Goal: Obtain resource: Download file/media

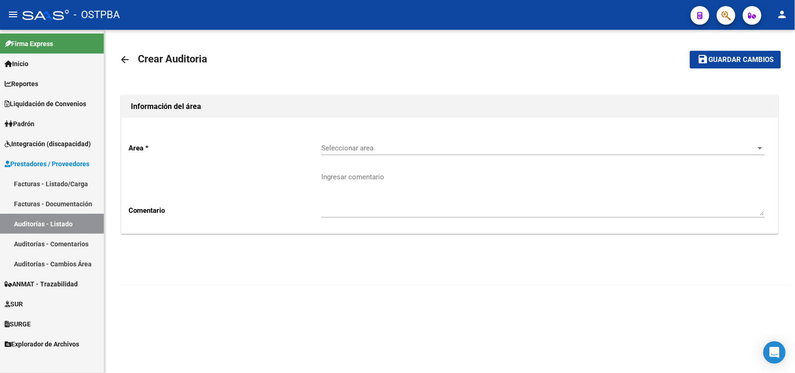
click at [78, 178] on link "Facturas - Listado/Carga" at bounding box center [52, 184] width 104 height 20
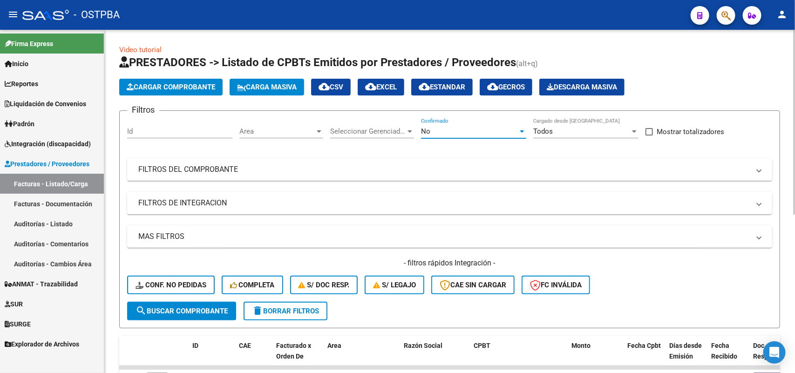
click at [523, 128] on div at bounding box center [522, 131] width 8 height 7
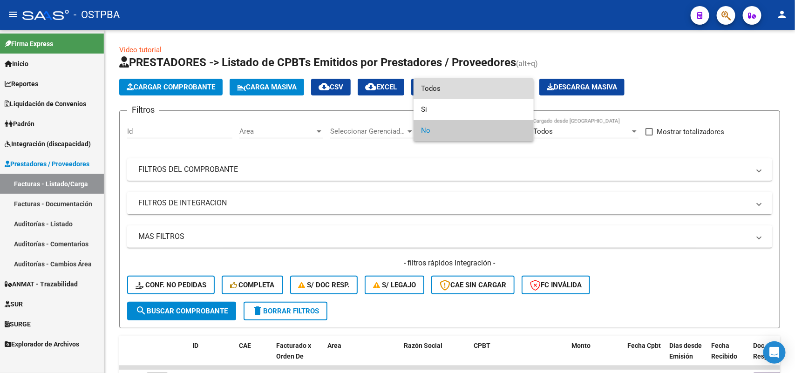
click at [438, 85] on span "Todos" at bounding box center [473, 88] width 105 height 21
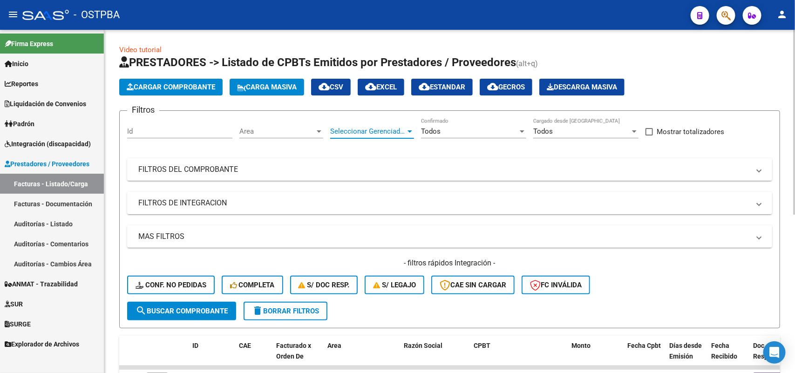
click at [411, 130] on div at bounding box center [410, 131] width 5 height 2
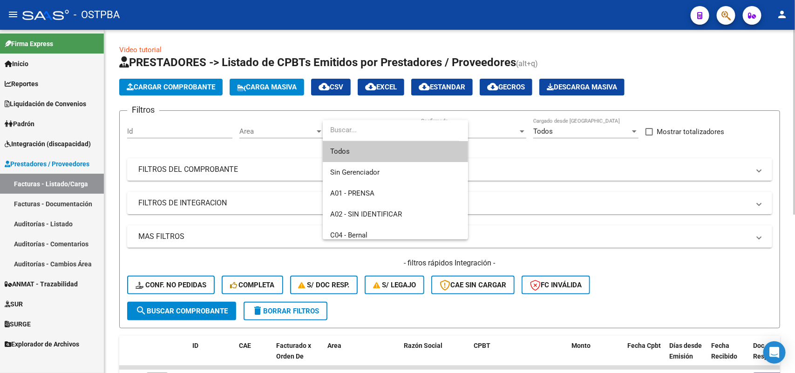
click at [360, 154] on span "Todos" at bounding box center [395, 151] width 130 height 21
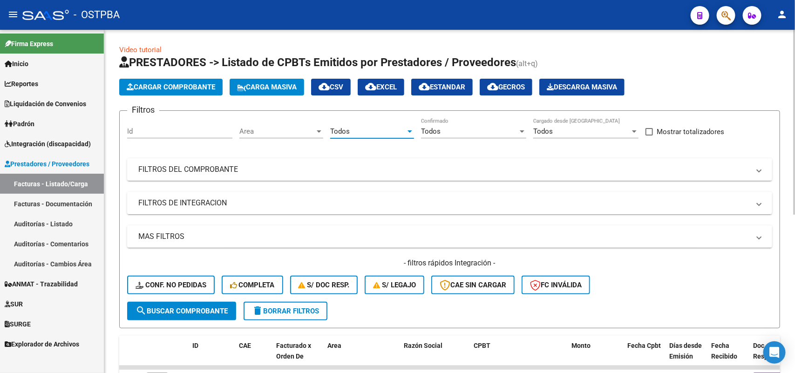
click at [322, 129] on div at bounding box center [319, 131] width 8 height 7
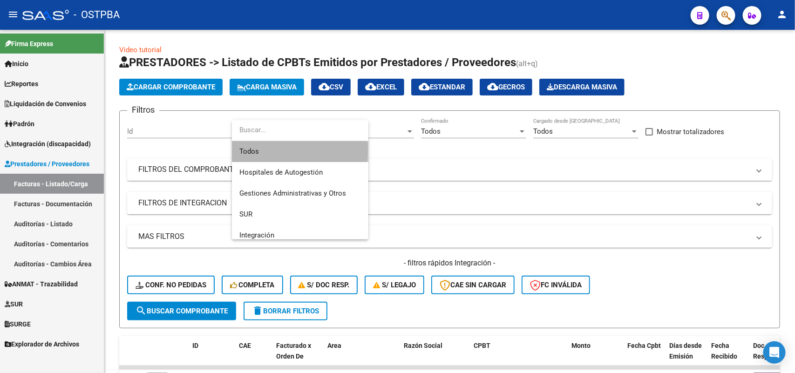
click at [266, 149] on span "Todos" at bounding box center [300, 151] width 122 height 21
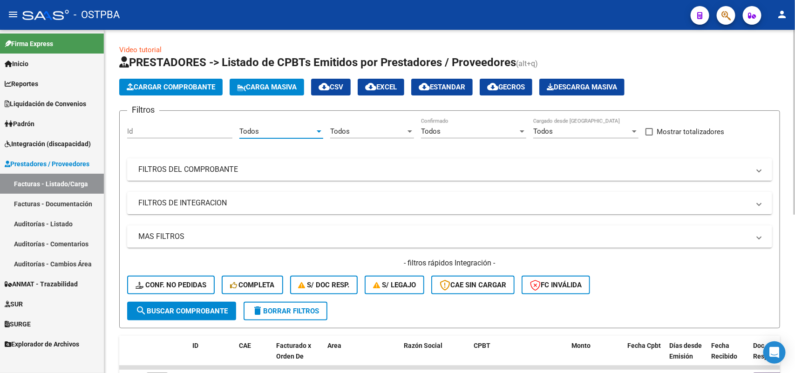
click at [210, 169] on mat-panel-title "FILTROS DEL COMPROBANTE" at bounding box center [444, 169] width 612 height 10
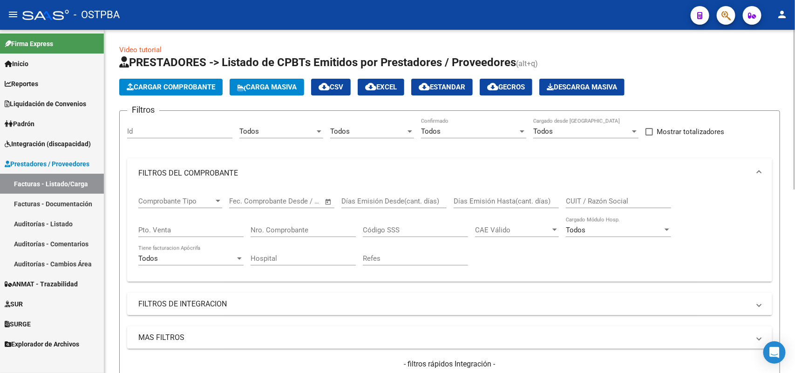
click at [289, 227] on input "Nro. Comprobante" at bounding box center [303, 230] width 105 height 8
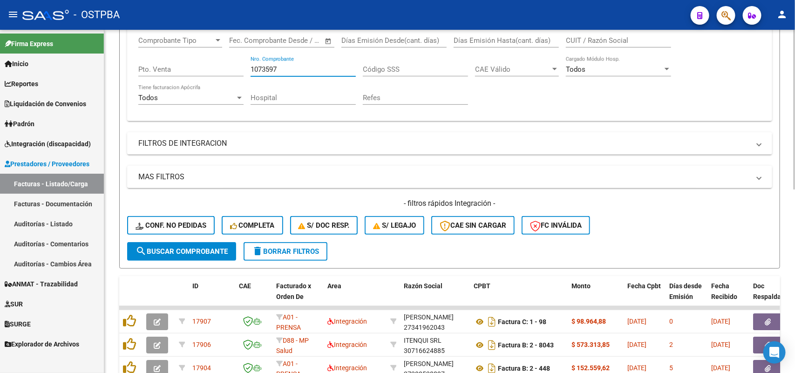
scroll to position [175, 0]
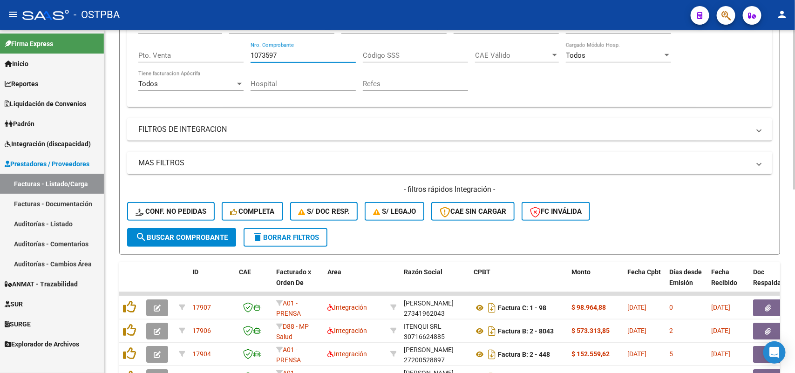
type input "1073597"
click at [190, 233] on span "search Buscar Comprobante" at bounding box center [182, 237] width 92 height 8
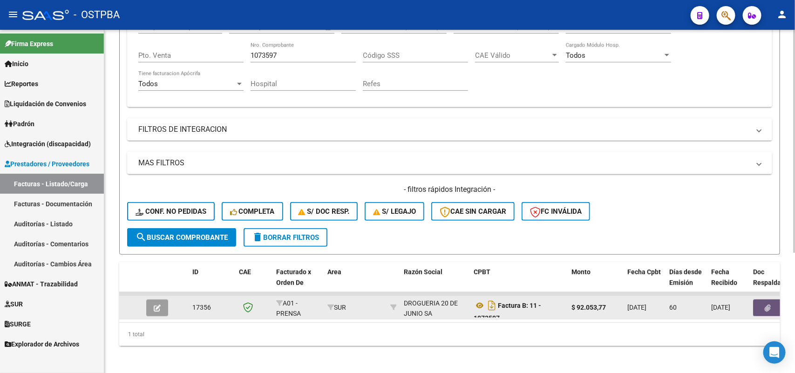
click at [767, 305] on icon "button" at bounding box center [768, 308] width 6 height 7
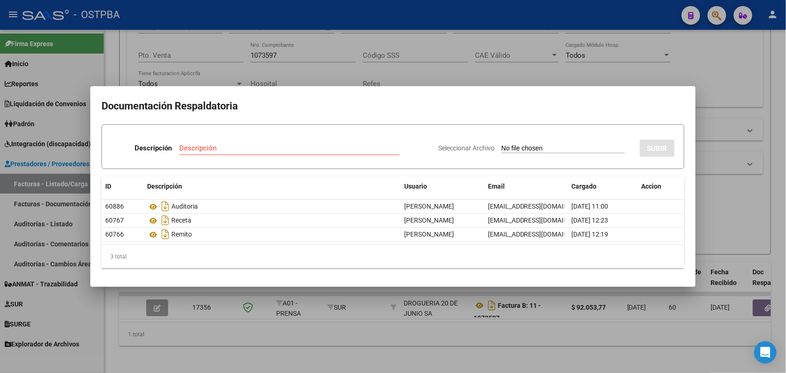
click at [278, 326] on div at bounding box center [393, 186] width 786 height 373
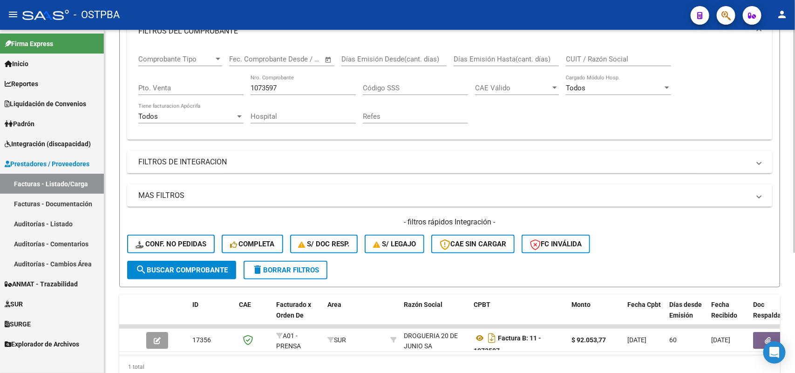
scroll to position [116, 0]
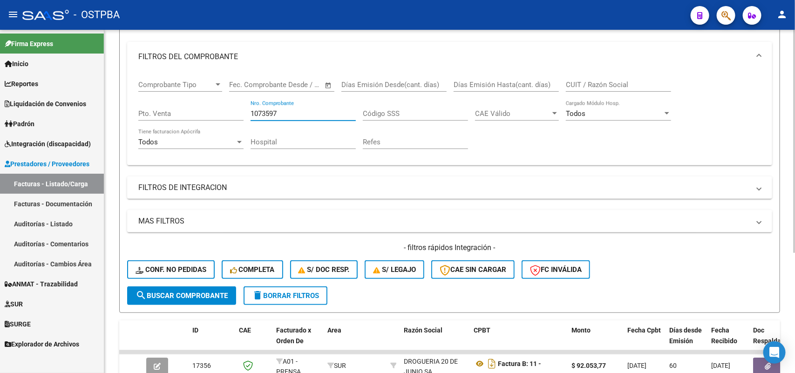
drag, startPoint x: 279, startPoint y: 109, endPoint x: 226, endPoint y: 117, distance: 53.8
click at [226, 117] on div "Comprobante Tipo Comprobante Tipo Fecha inicio – Fecha fin Fec. Comprobante Des…" at bounding box center [449, 115] width 623 height 86
type input "21301"
click at [181, 295] on span "search Buscar Comprobante" at bounding box center [182, 296] width 92 height 8
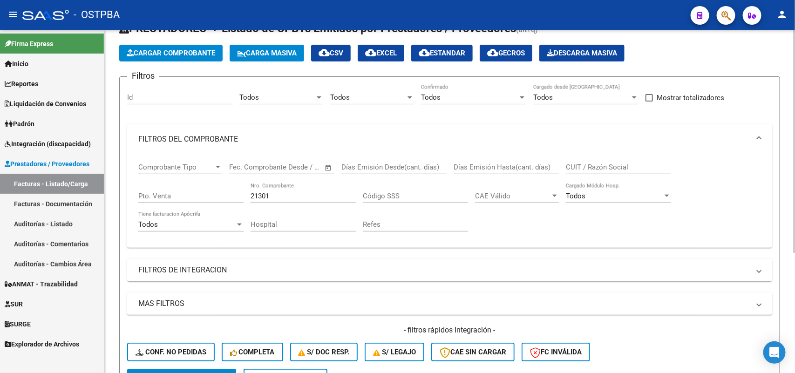
scroll to position [0, 0]
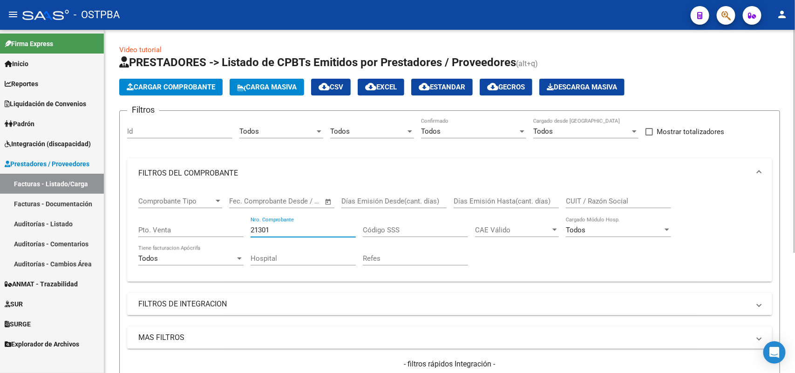
drag, startPoint x: 273, startPoint y: 229, endPoint x: 194, endPoint y: 239, distance: 79.4
click at [194, 239] on div "Comprobante Tipo Comprobante Tipo Fecha inicio – Fecha fin Fec. Comprobante Des…" at bounding box center [449, 231] width 623 height 86
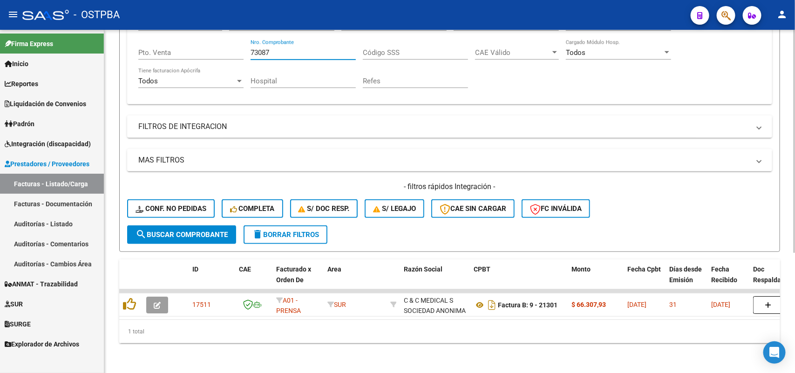
scroll to position [184, 0]
type input "73087"
click at [197, 231] on span "search Buscar Comprobante" at bounding box center [182, 235] width 92 height 8
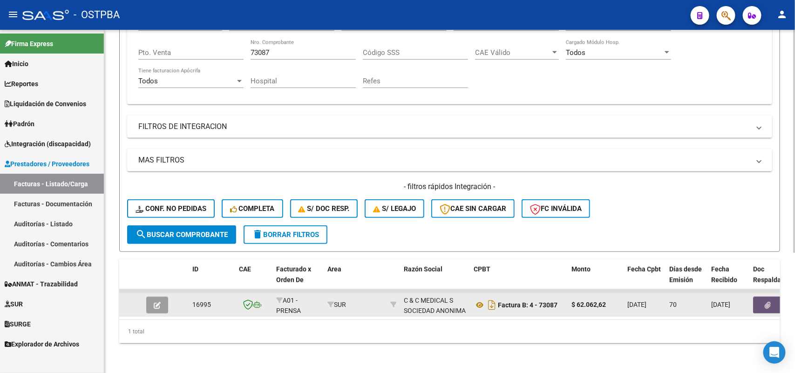
click at [765, 302] on icon "button" at bounding box center [768, 305] width 6 height 7
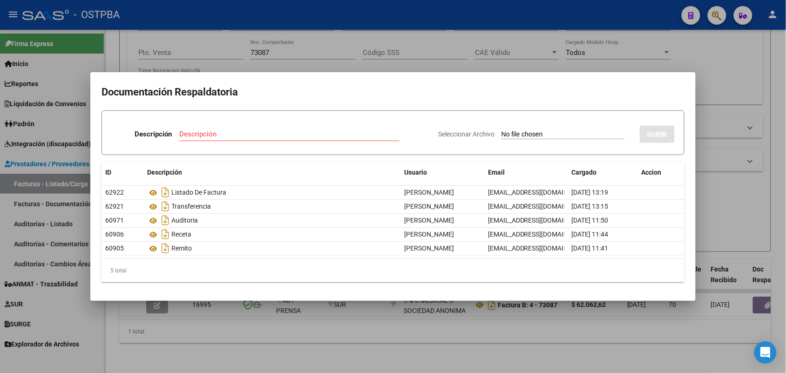
click at [238, 322] on div at bounding box center [393, 186] width 786 height 373
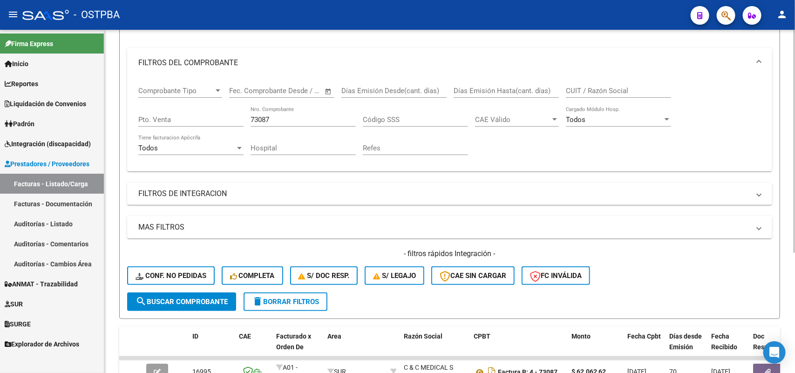
scroll to position [68, 0]
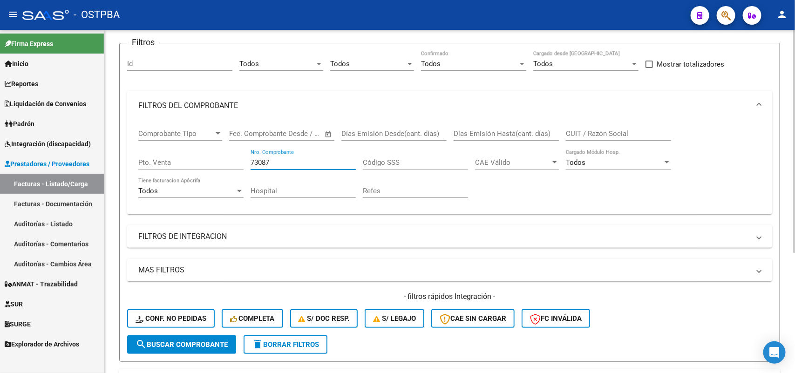
drag, startPoint x: 273, startPoint y: 157, endPoint x: 210, endPoint y: 161, distance: 63.4
click at [210, 161] on div "Comprobante Tipo Comprobante Tipo Fecha inicio – Fecha fin Fec. Comprobante Des…" at bounding box center [449, 164] width 623 height 86
type input "21233"
click at [187, 343] on span "search Buscar Comprobante" at bounding box center [182, 344] width 92 height 8
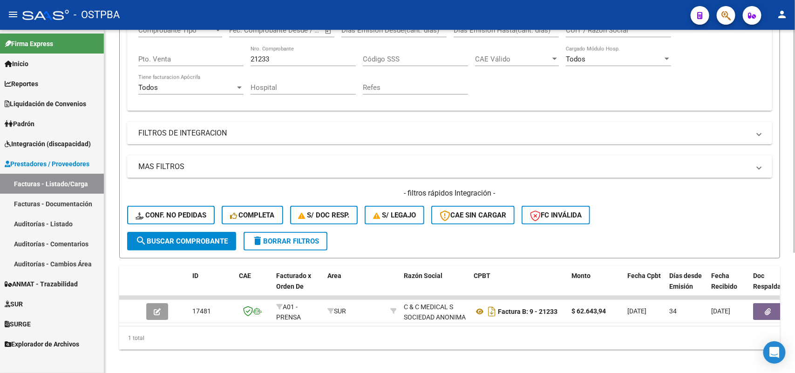
scroll to position [184, 0]
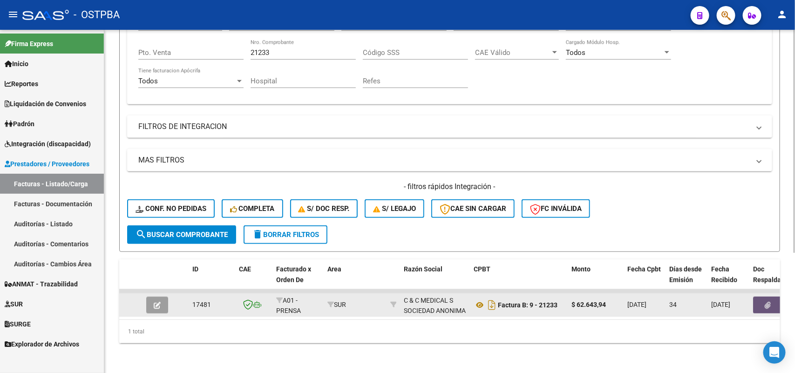
click at [769, 302] on icon "button" at bounding box center [768, 305] width 6 height 7
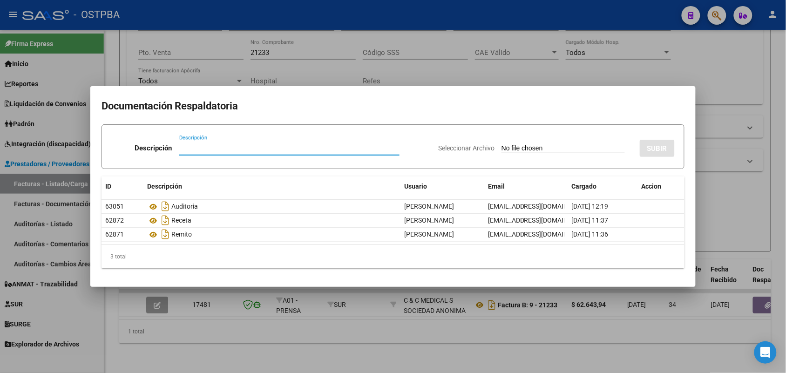
click at [321, 349] on div at bounding box center [393, 186] width 786 height 373
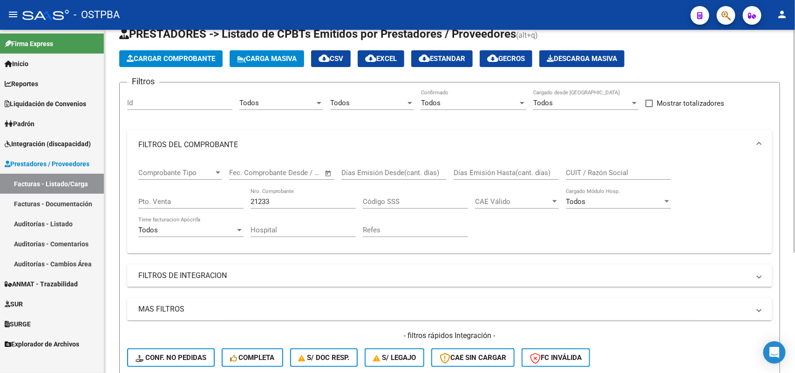
scroll to position [9, 0]
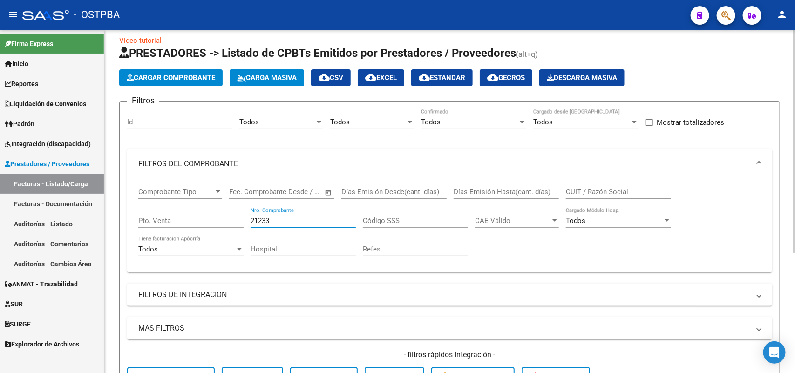
drag, startPoint x: 275, startPoint y: 219, endPoint x: 208, endPoint y: 229, distance: 67.2
click at [208, 229] on div "Comprobante Tipo Comprobante Tipo Fecha inicio – Fecha fin Fec. Comprobante Des…" at bounding box center [449, 222] width 623 height 86
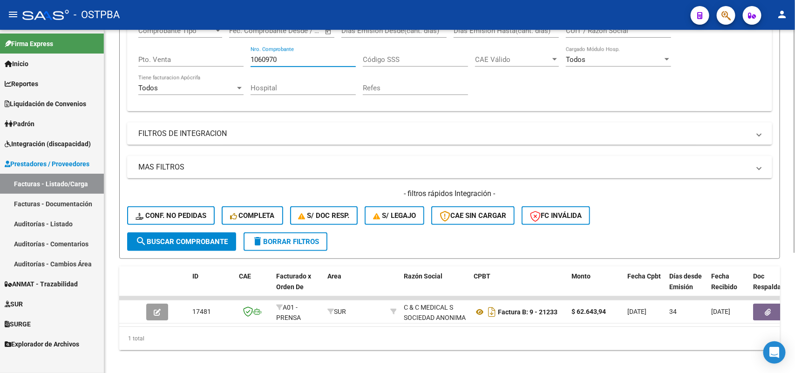
scroll to position [184, 0]
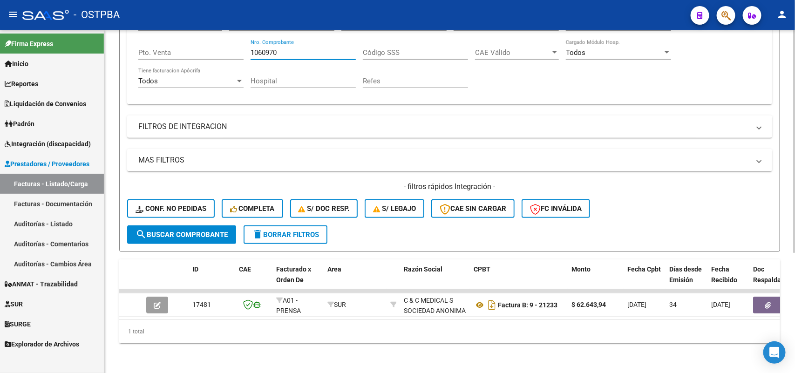
type input "1060970"
click at [191, 231] on span "search Buscar Comprobante" at bounding box center [182, 235] width 92 height 8
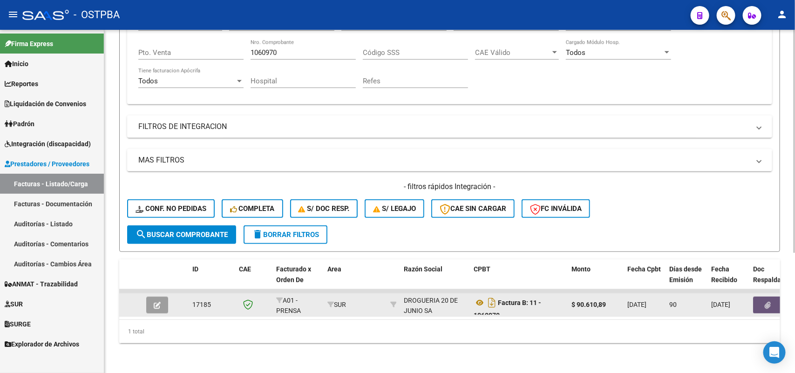
click at [770, 302] on icon "button" at bounding box center [768, 305] width 6 height 7
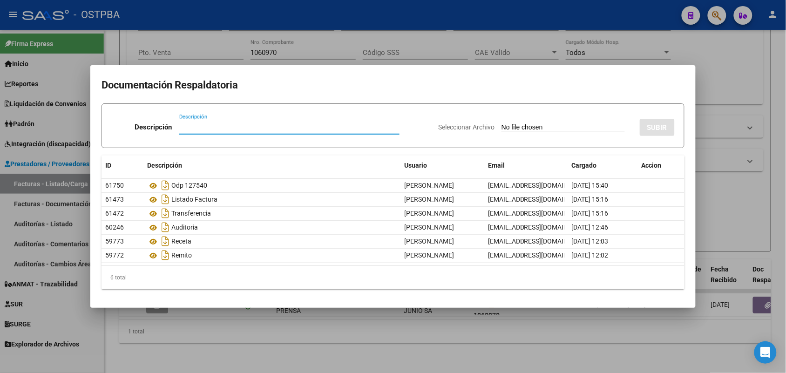
click at [262, 333] on div at bounding box center [393, 186] width 786 height 373
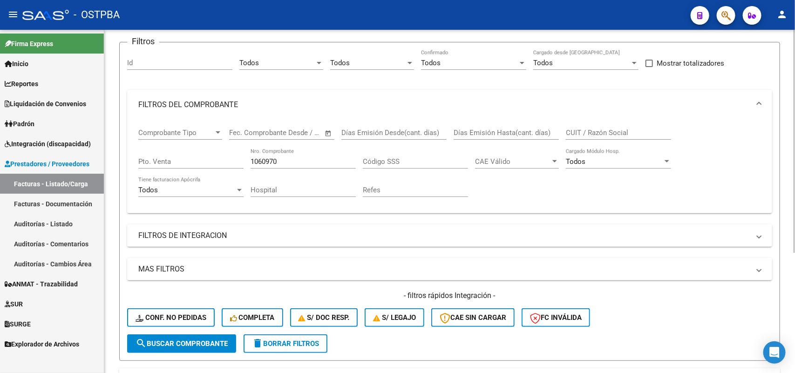
scroll to position [68, 0]
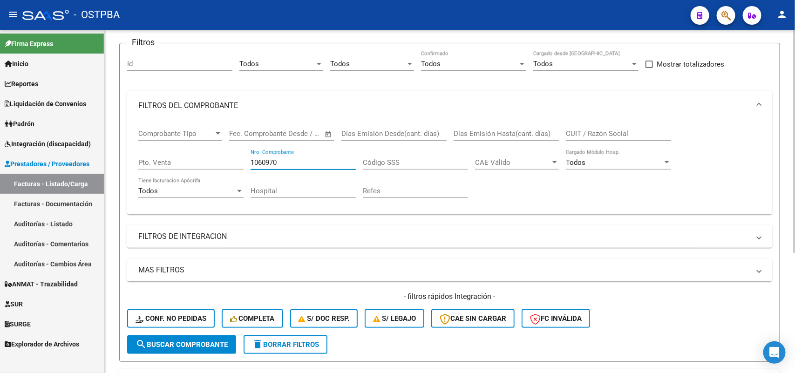
drag, startPoint x: 282, startPoint y: 161, endPoint x: 205, endPoint y: 168, distance: 76.7
click at [205, 168] on div "Comprobante Tipo Comprobante Tipo Fecha inicio – Fecha fin Fec. Comprobante Des…" at bounding box center [449, 164] width 623 height 86
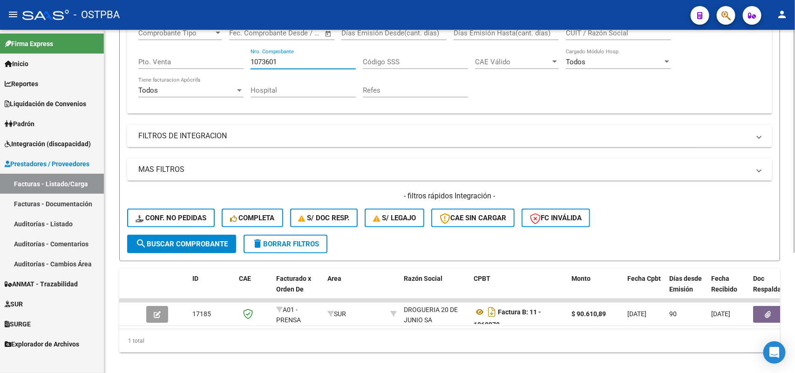
scroll to position [184, 0]
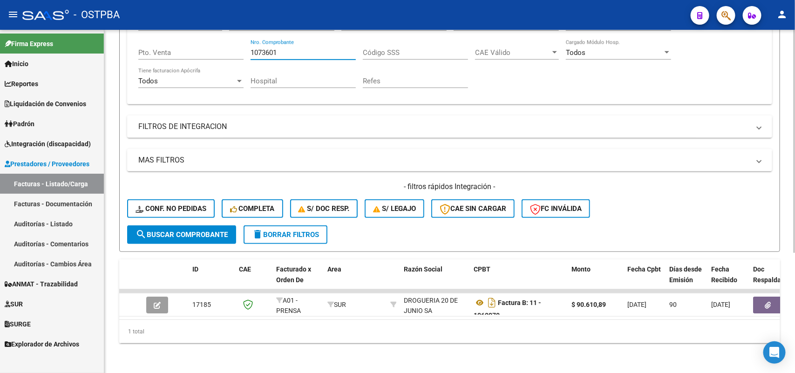
type input "1073601"
click at [187, 231] on span "search Buscar Comprobante" at bounding box center [182, 235] width 92 height 8
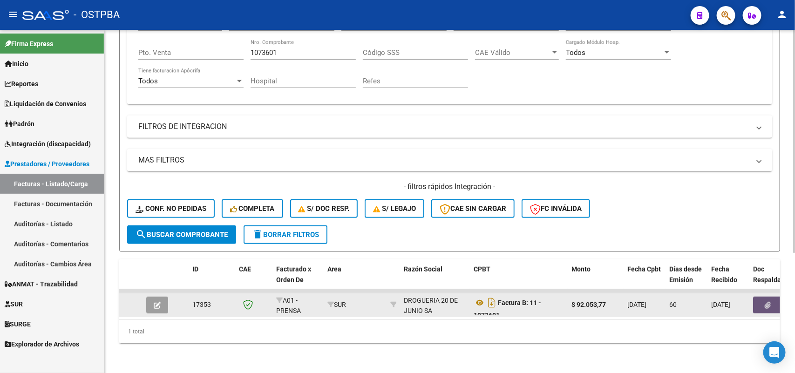
click at [767, 297] on button "button" at bounding box center [768, 305] width 30 height 17
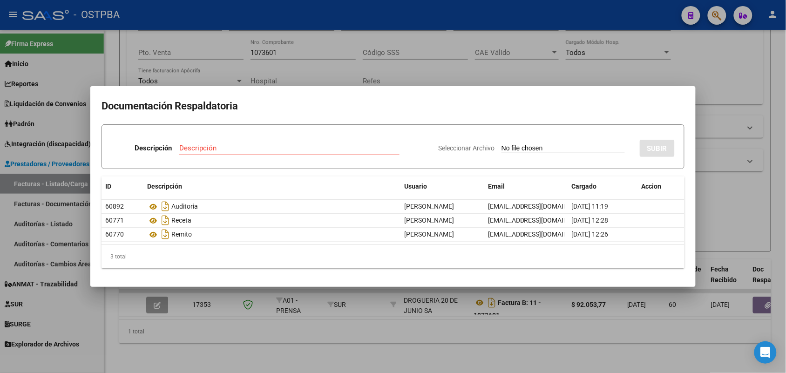
click at [339, 317] on div at bounding box center [393, 186] width 786 height 373
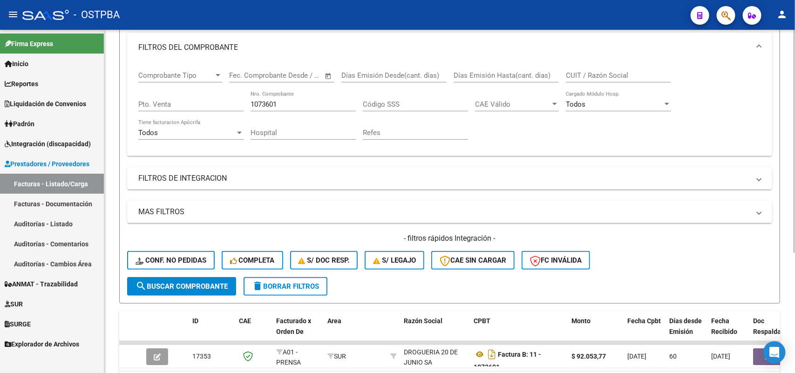
scroll to position [68, 0]
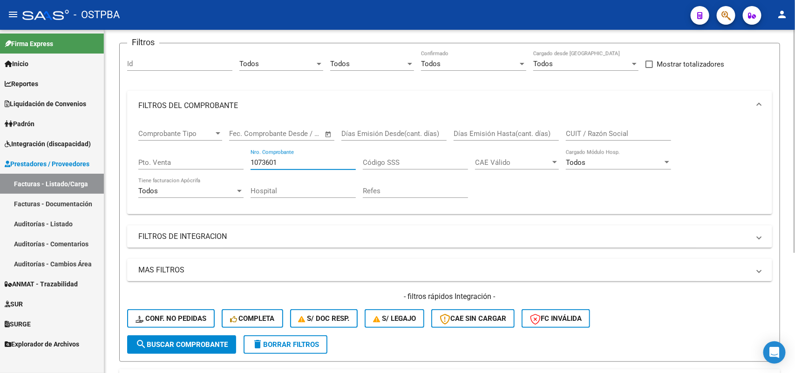
drag, startPoint x: 280, startPoint y: 160, endPoint x: 180, endPoint y: 165, distance: 100.8
click at [180, 165] on div "Comprobante Tipo Comprobante Tipo Fecha inicio – Fecha fin Fec. Comprobante Des…" at bounding box center [449, 164] width 623 height 86
type input "20986"
click at [166, 344] on span "search Buscar Comprobante" at bounding box center [182, 344] width 92 height 8
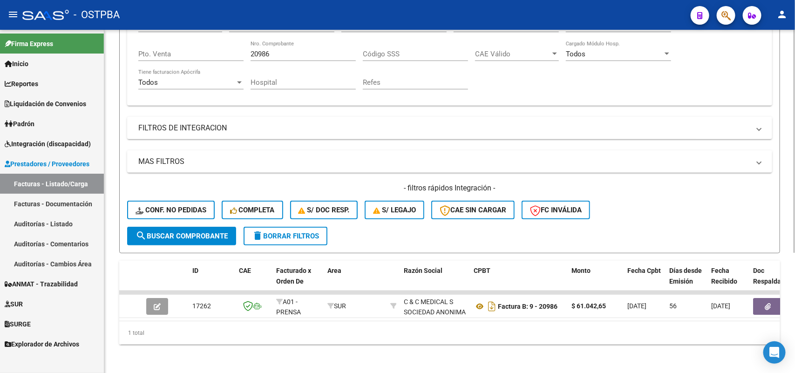
scroll to position [184, 0]
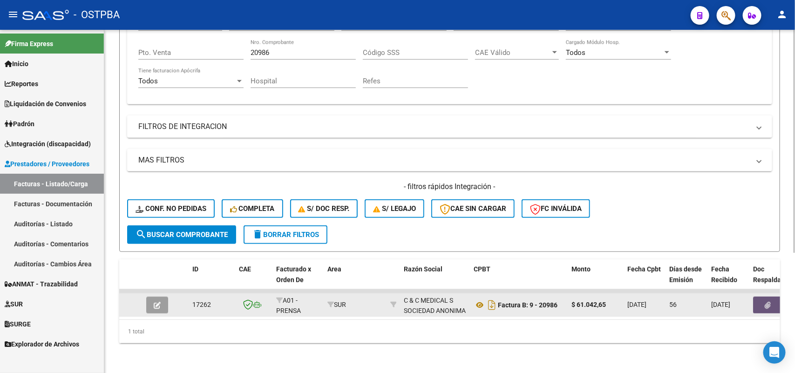
click at [767, 302] on icon "button" at bounding box center [768, 305] width 6 height 7
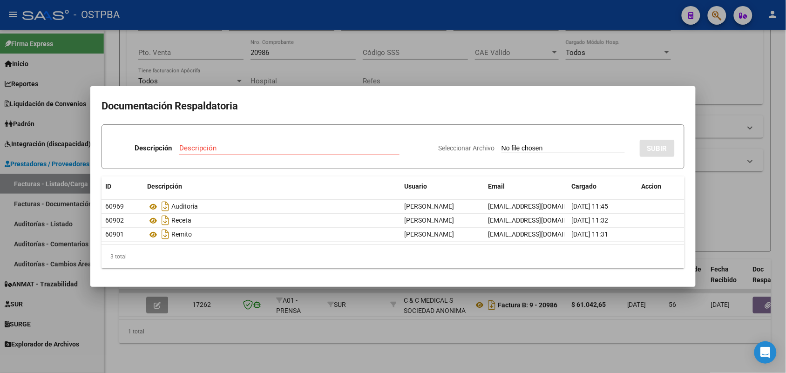
click at [230, 331] on div at bounding box center [393, 186] width 786 height 373
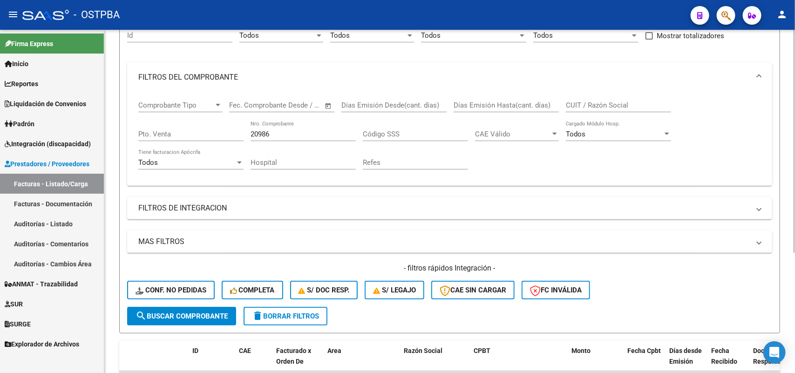
scroll to position [68, 0]
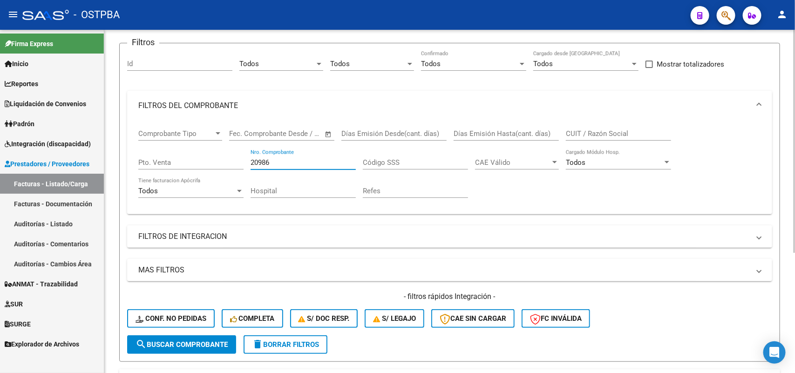
drag, startPoint x: 272, startPoint y: 159, endPoint x: 200, endPoint y: 165, distance: 72.5
click at [200, 165] on div "Comprobante Tipo Comprobante Tipo Fecha inicio – Fecha fin Fec. Comprobante Des…" at bounding box center [449, 164] width 623 height 86
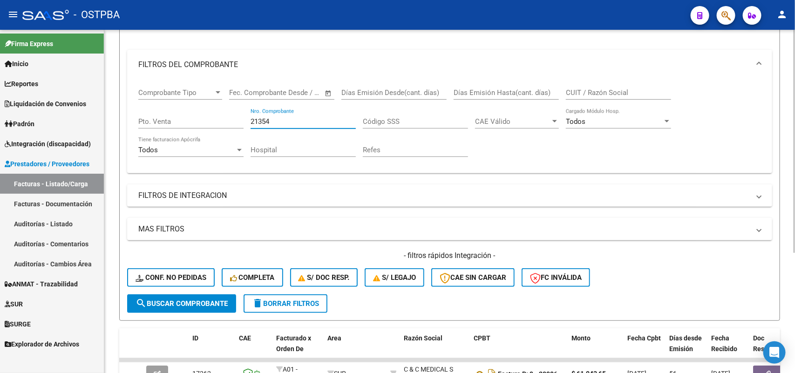
scroll to position [184, 0]
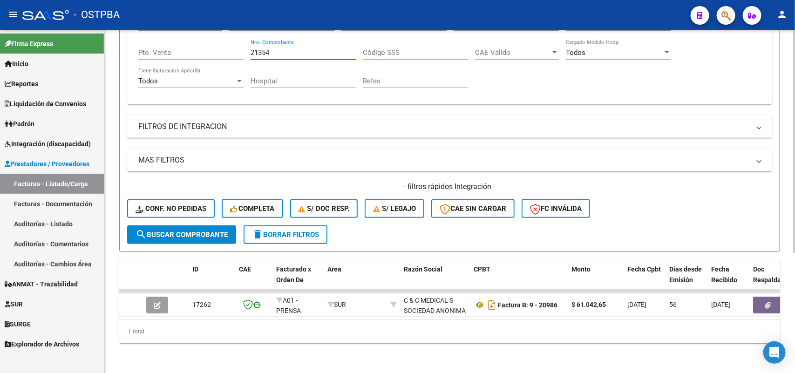
type input "21354"
click at [193, 231] on span "search Buscar Comprobante" at bounding box center [182, 235] width 92 height 8
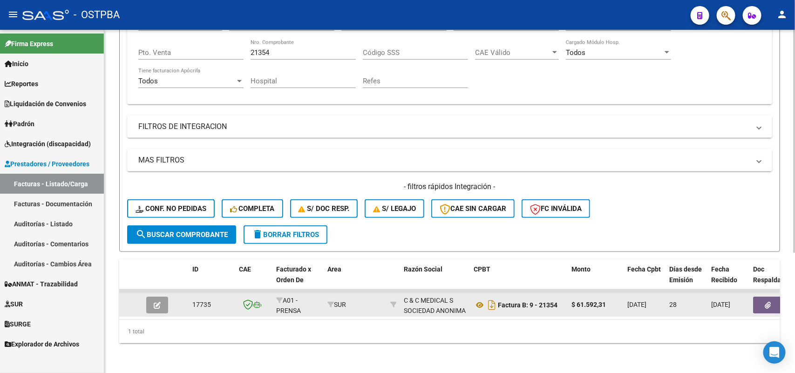
click at [769, 301] on span "button" at bounding box center [768, 305] width 6 height 8
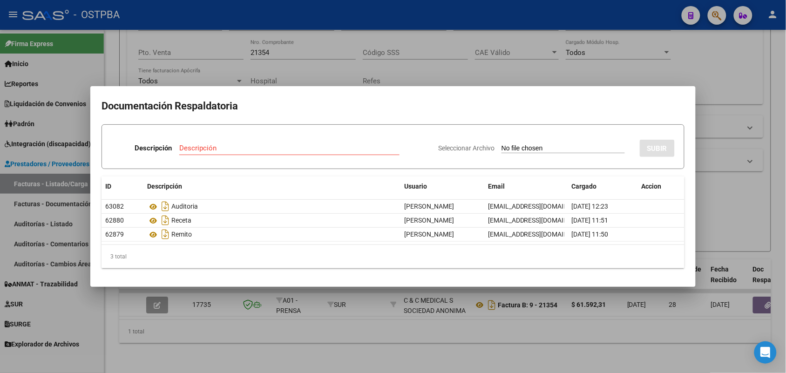
click at [292, 292] on div at bounding box center [393, 186] width 786 height 373
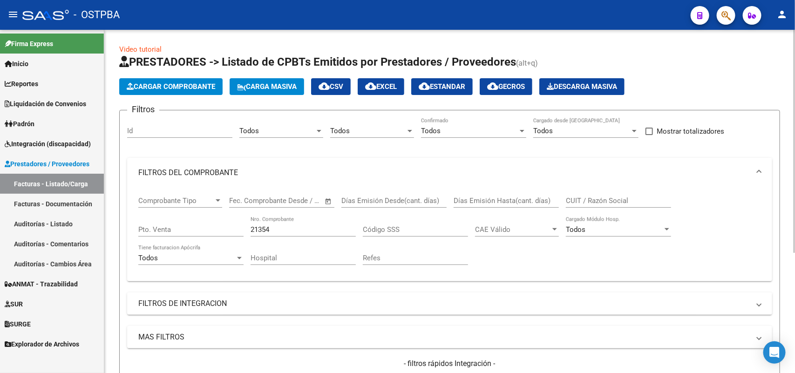
scroll to position [0, 0]
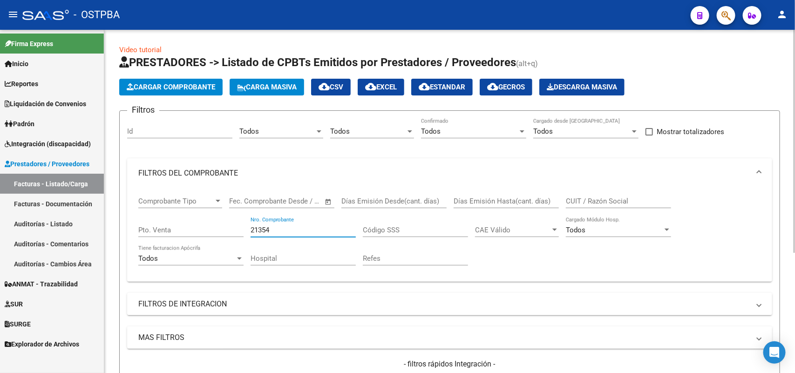
drag, startPoint x: 279, startPoint y: 228, endPoint x: 140, endPoint y: 219, distance: 139.1
click at [140, 219] on div "Comprobante Tipo Comprobante Tipo Fecha inicio – Fecha fin Fec. Comprobante Des…" at bounding box center [449, 231] width 623 height 86
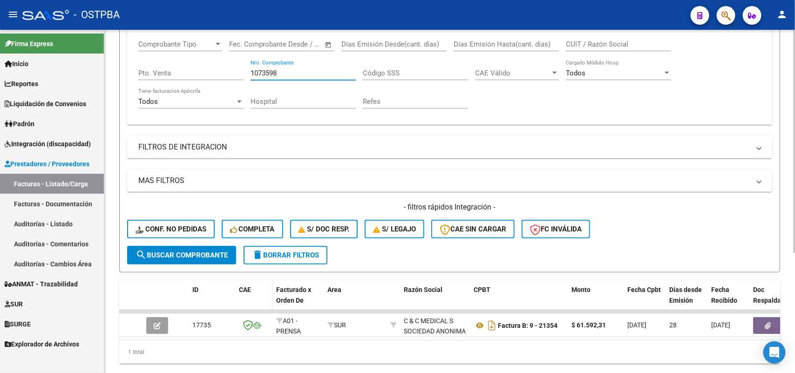
scroll to position [184, 0]
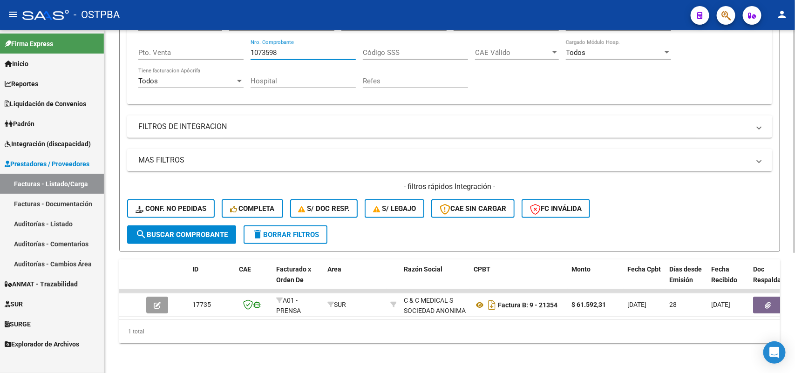
type input "1073598"
click at [189, 231] on span "search Buscar Comprobante" at bounding box center [182, 235] width 92 height 8
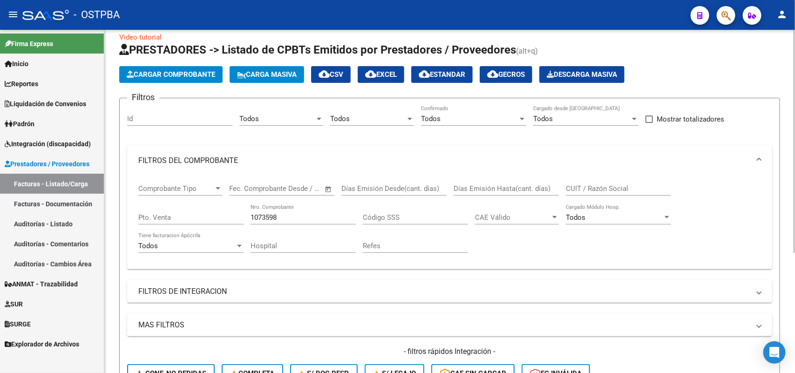
scroll to position [0, 0]
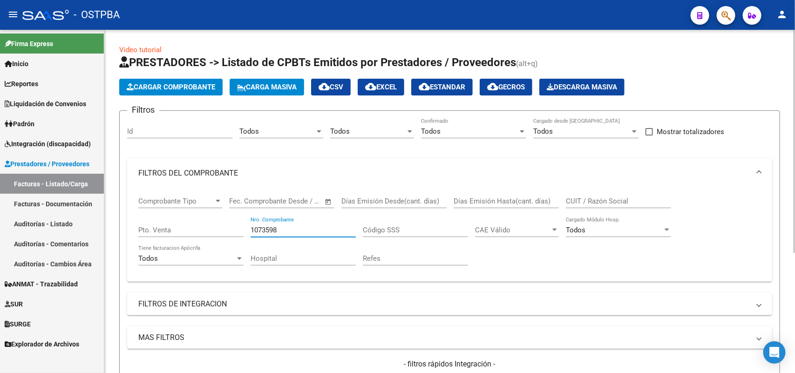
drag, startPoint x: 285, startPoint y: 226, endPoint x: 177, endPoint y: 229, distance: 107.1
click at [177, 229] on div "Comprobante Tipo Comprobante Tipo Fecha inicio – Fecha fin Fec. Comprobante Des…" at bounding box center [449, 231] width 623 height 86
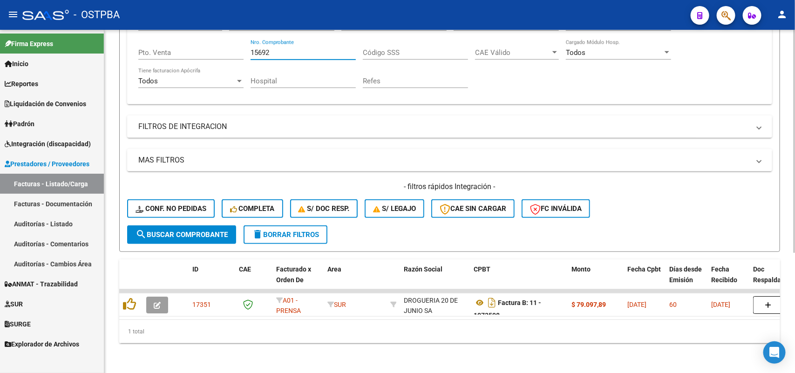
scroll to position [184, 0]
type input "15692"
click at [185, 231] on span "search Buscar Comprobante" at bounding box center [182, 235] width 92 height 8
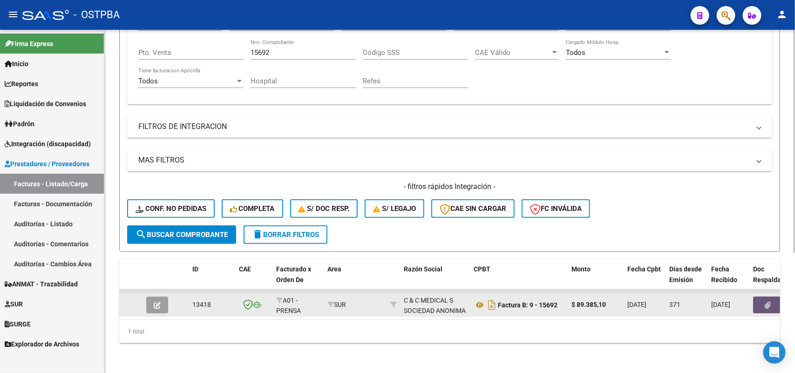
click at [765, 302] on icon "button" at bounding box center [768, 305] width 6 height 7
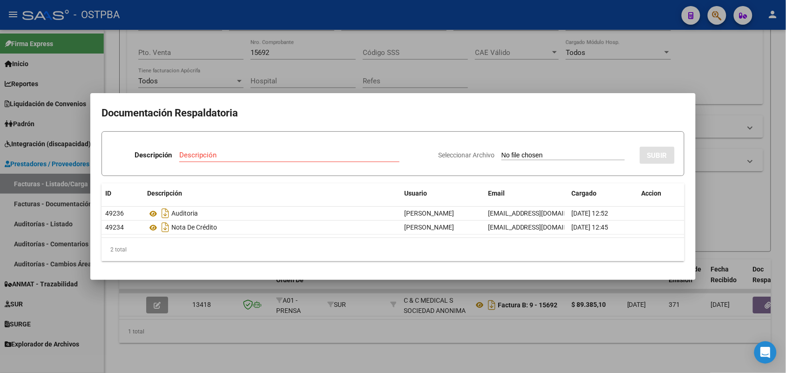
click at [238, 335] on div at bounding box center [393, 186] width 786 height 373
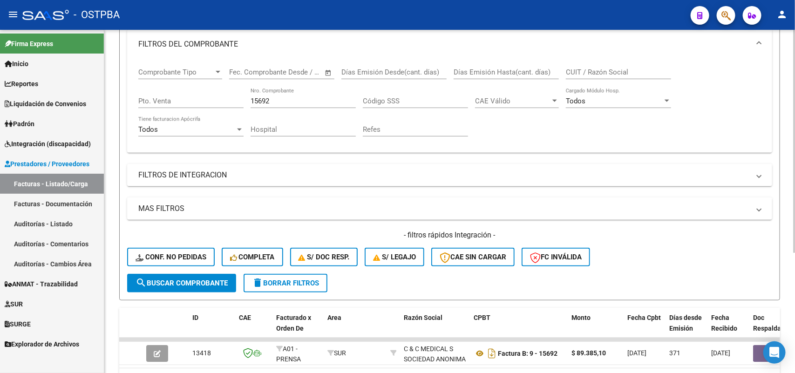
scroll to position [0, 0]
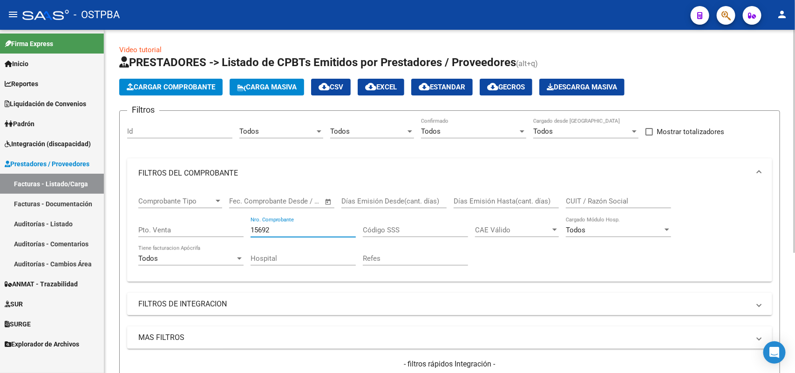
drag, startPoint x: 275, startPoint y: 227, endPoint x: 221, endPoint y: 231, distance: 54.2
click at [221, 231] on div "Comprobante Tipo Comprobante Tipo Fecha inicio – Fecha fin Fec. Comprobante Des…" at bounding box center [449, 231] width 623 height 86
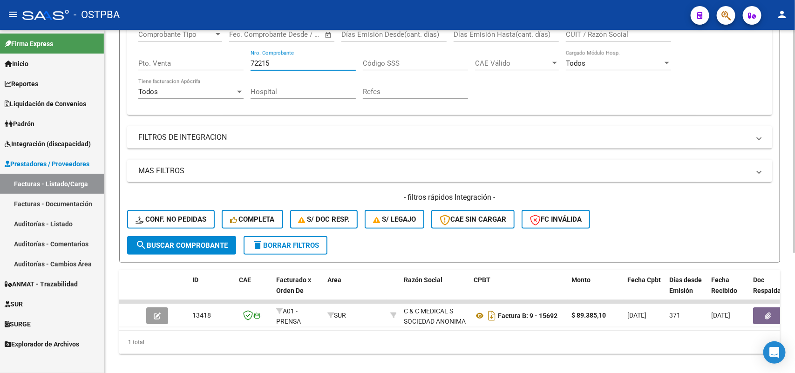
scroll to position [184, 0]
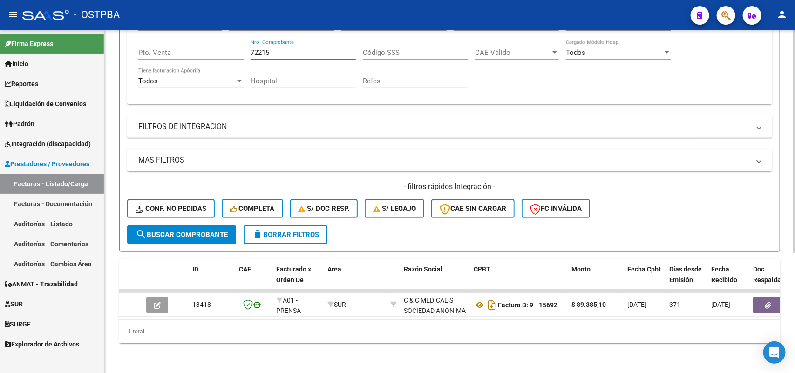
type input "72215"
click at [210, 231] on span "search Buscar Comprobante" at bounding box center [182, 235] width 92 height 8
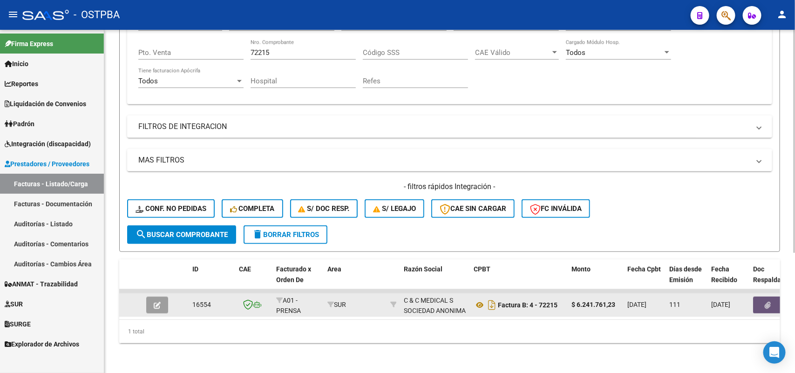
click at [771, 302] on icon "button" at bounding box center [768, 305] width 6 height 7
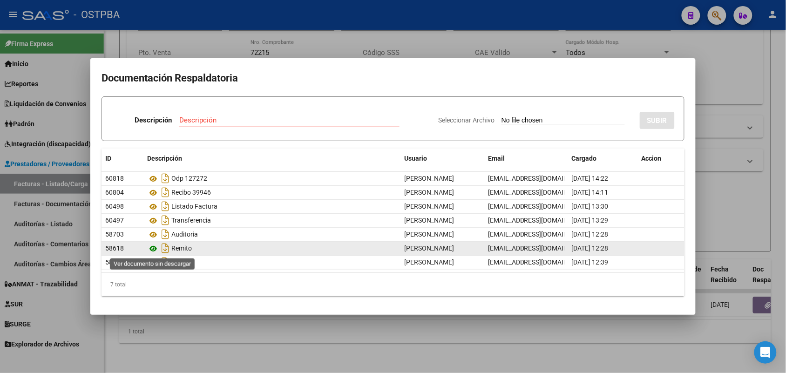
click at [152, 247] on icon at bounding box center [153, 248] width 12 height 11
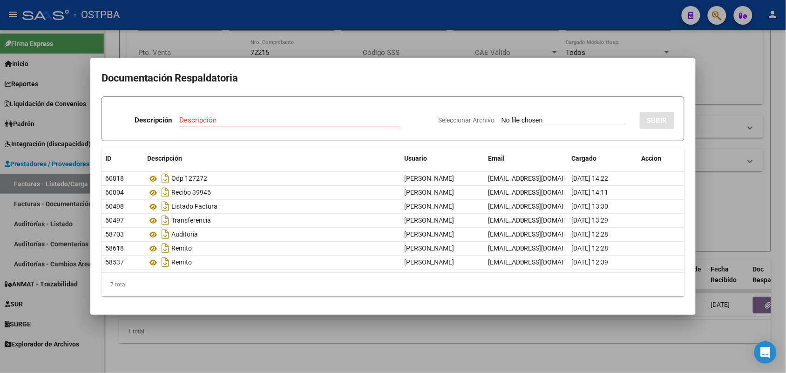
click at [320, 333] on div at bounding box center [393, 186] width 786 height 373
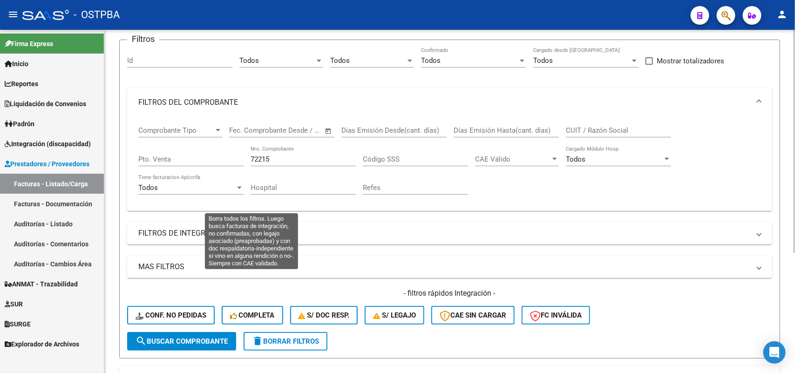
scroll to position [68, 0]
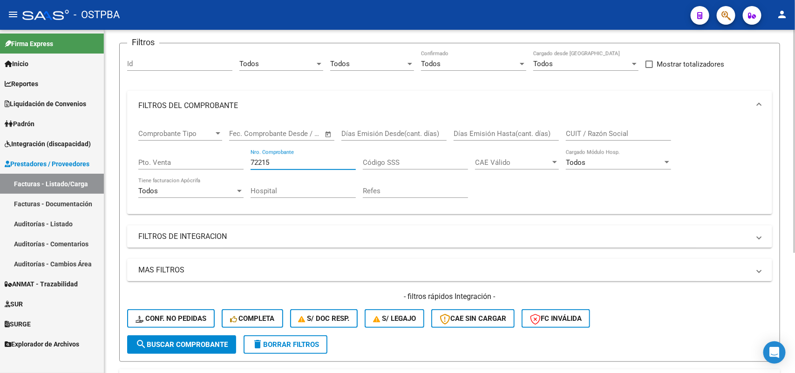
drag, startPoint x: 275, startPoint y: 161, endPoint x: 206, endPoint y: 156, distance: 68.6
click at [206, 156] on div "Comprobante Tipo Comprobante Tipo Fecha inicio – Fecha fin Fec. Comprobante Des…" at bounding box center [449, 164] width 623 height 86
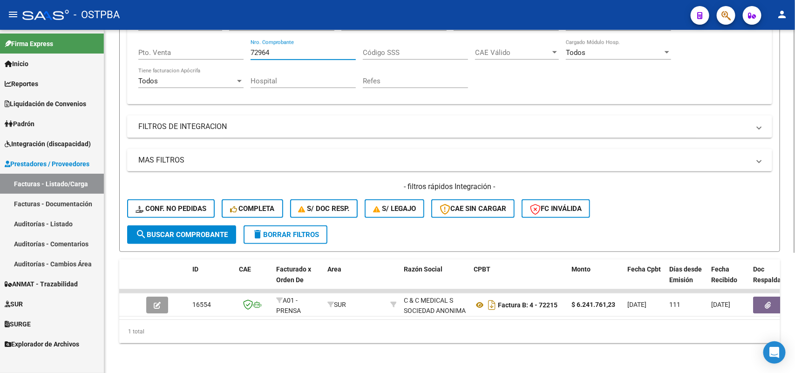
type input "72964"
click at [206, 231] on span "search Buscar Comprobante" at bounding box center [182, 235] width 92 height 8
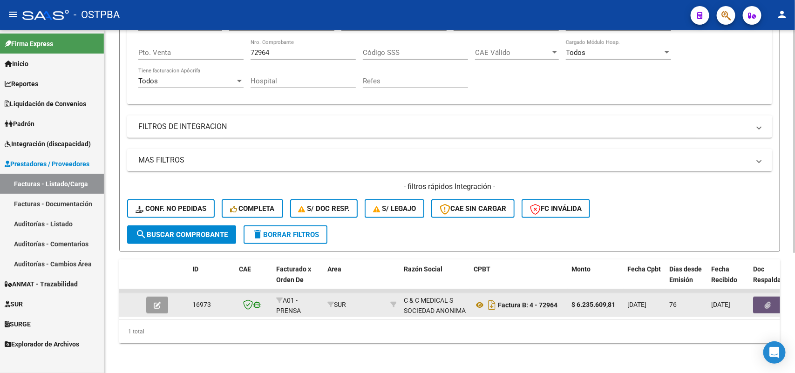
click at [769, 302] on icon "button" at bounding box center [768, 305] width 6 height 7
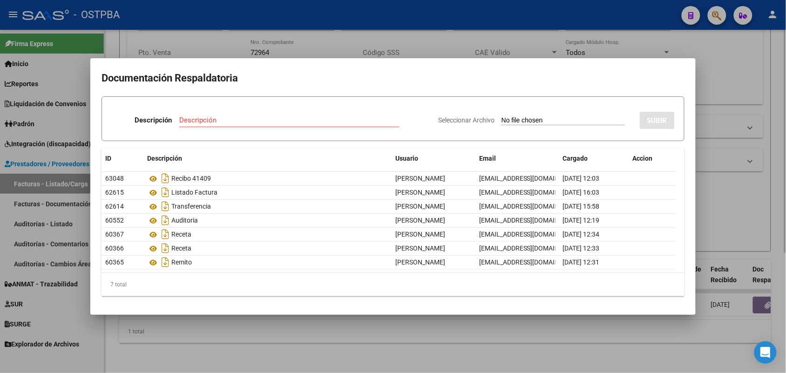
click at [225, 333] on div at bounding box center [393, 186] width 786 height 373
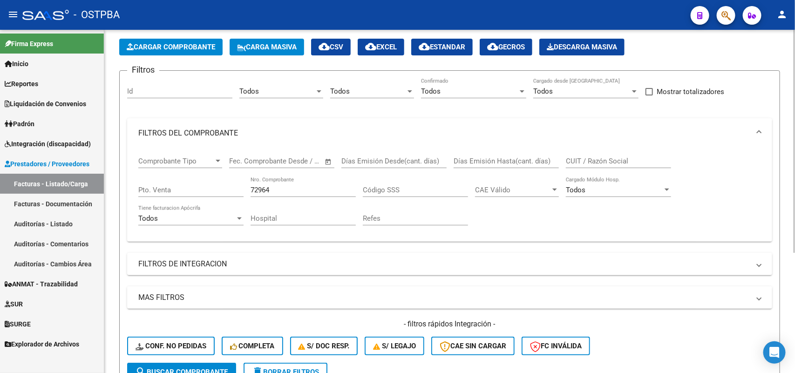
scroll to position [9, 0]
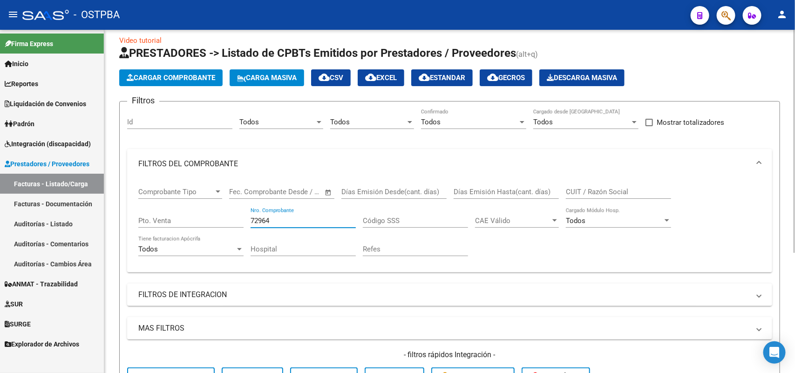
drag, startPoint x: 269, startPoint y: 217, endPoint x: 213, endPoint y: 220, distance: 55.5
click at [213, 220] on div "Comprobante Tipo Comprobante Tipo Fecha inicio – Fecha fin Fec. Comprobante Des…" at bounding box center [449, 222] width 623 height 86
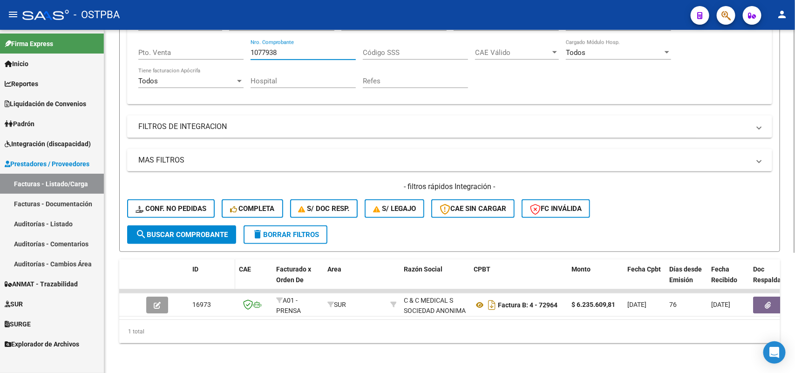
scroll to position [184, 0]
type input "1077938"
click at [207, 232] on button "search Buscar Comprobante" at bounding box center [181, 234] width 109 height 19
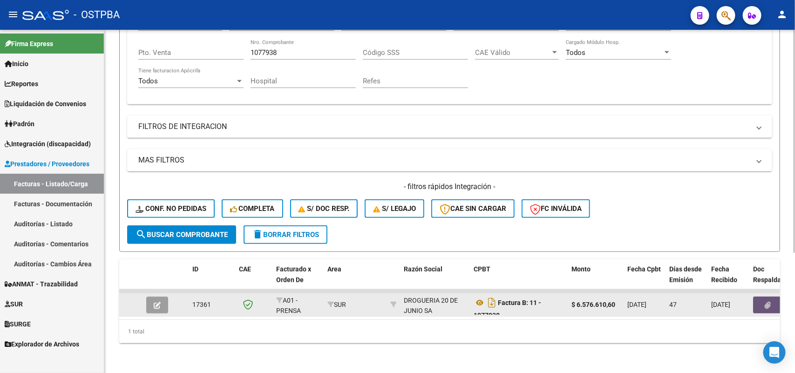
click at [768, 302] on icon "button" at bounding box center [768, 305] width 6 height 7
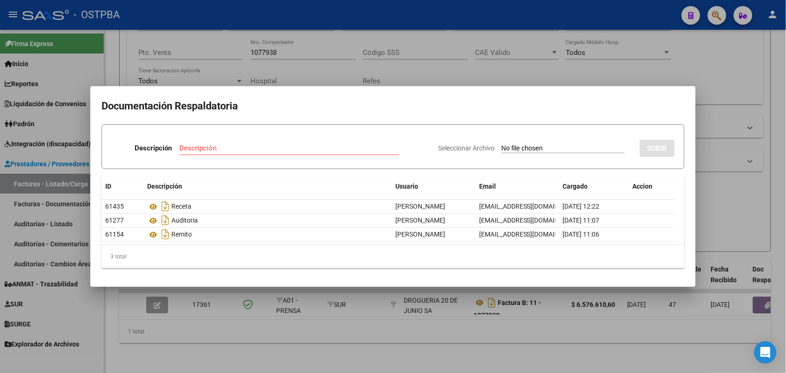
click at [250, 315] on div at bounding box center [393, 186] width 786 height 373
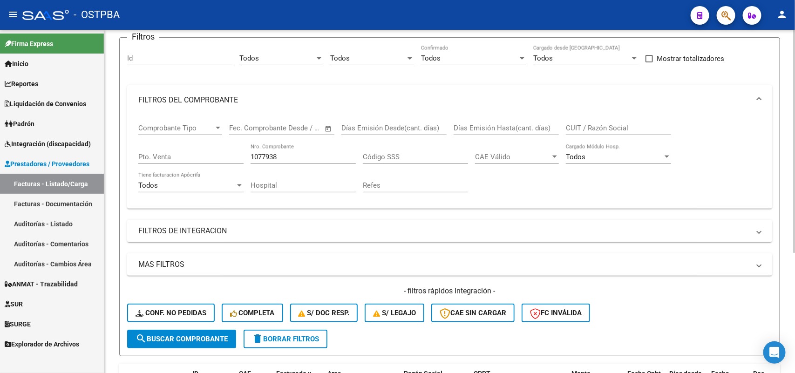
scroll to position [68, 0]
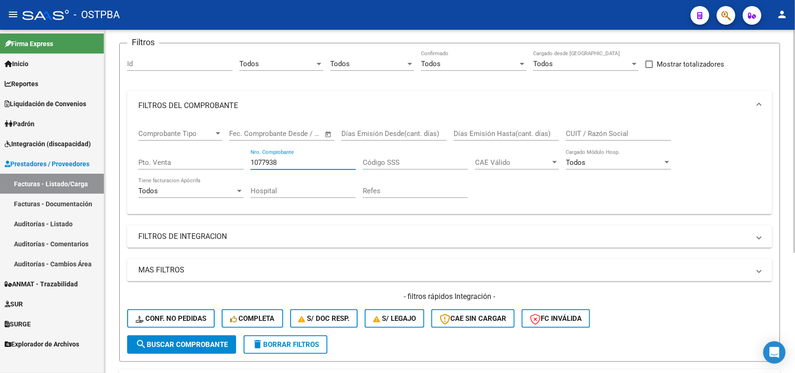
drag, startPoint x: 279, startPoint y: 161, endPoint x: 217, endPoint y: 164, distance: 61.6
click at [217, 164] on div "Comprobante Tipo Comprobante Tipo Fecha inicio – Fecha fin Fec. Comprobante Des…" at bounding box center [449, 164] width 623 height 86
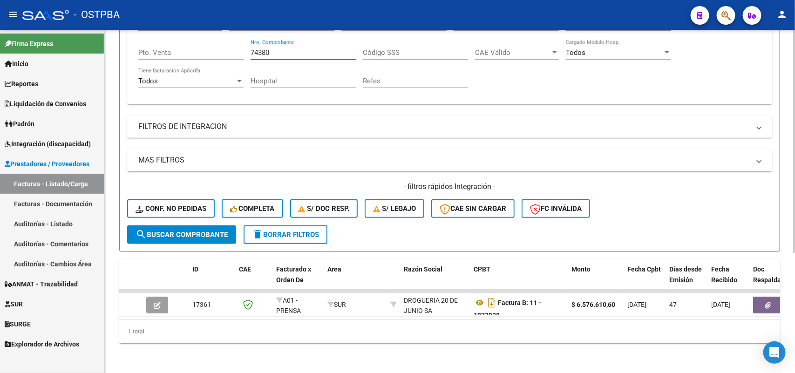
scroll to position [184, 0]
type input "74380"
click at [188, 231] on span "search Buscar Comprobante" at bounding box center [182, 235] width 92 height 8
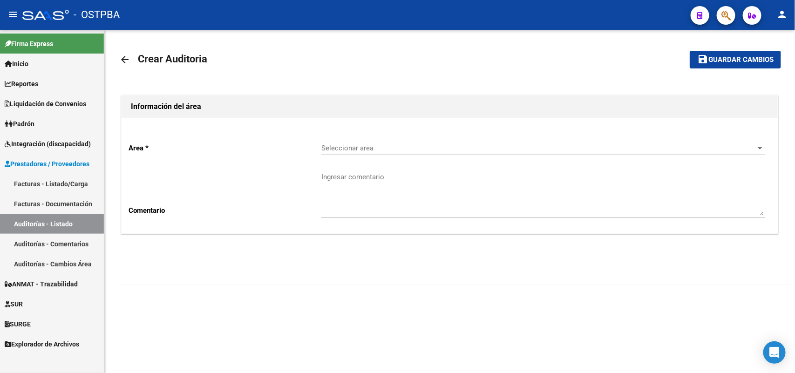
click at [61, 180] on link "Facturas - Listado/Carga" at bounding box center [52, 184] width 104 height 20
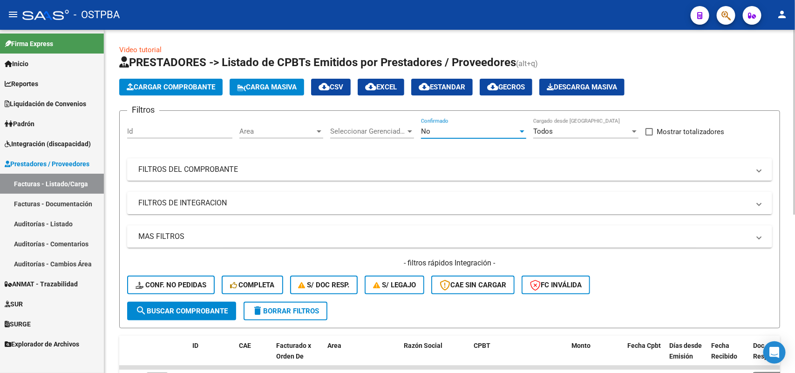
click at [525, 128] on div at bounding box center [522, 131] width 8 height 7
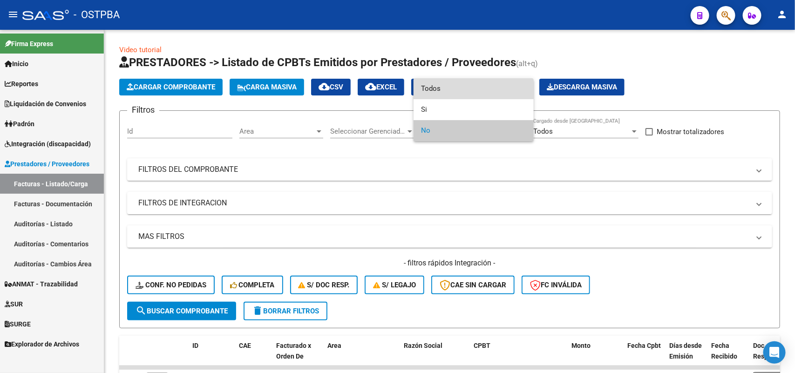
drag, startPoint x: 455, startPoint y: 82, endPoint x: 451, endPoint y: 108, distance: 26.0
click at [455, 83] on span "Todos" at bounding box center [473, 88] width 105 height 21
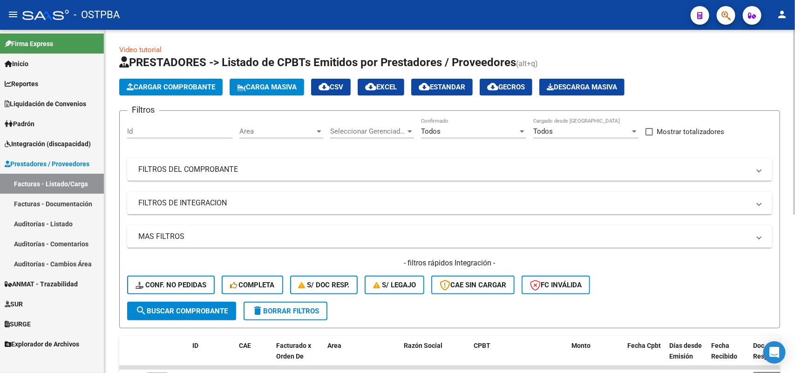
click at [410, 126] on div "Seleccionar Gerenciador Seleccionar Gerenciador" at bounding box center [372, 128] width 84 height 20
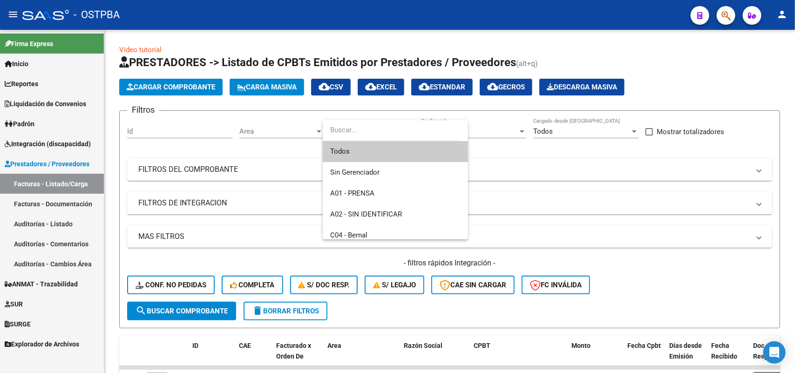
click at [368, 154] on span "Todos" at bounding box center [395, 151] width 130 height 21
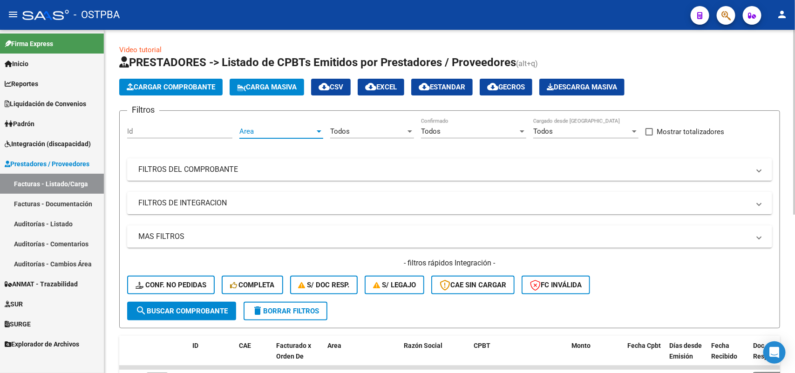
click at [317, 131] on div at bounding box center [319, 131] width 5 height 2
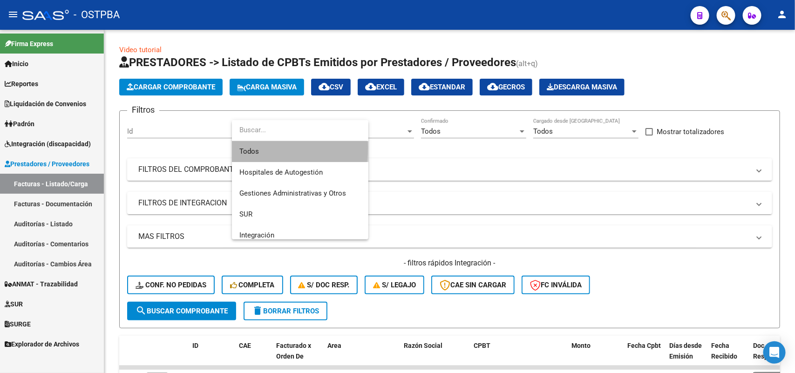
click at [260, 148] on span "Todos" at bounding box center [300, 151] width 122 height 21
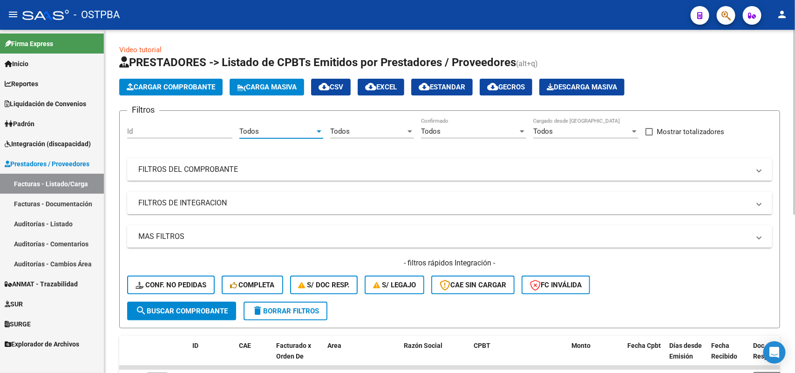
click at [188, 168] on mat-panel-title "FILTROS DEL COMPROBANTE" at bounding box center [444, 169] width 612 height 10
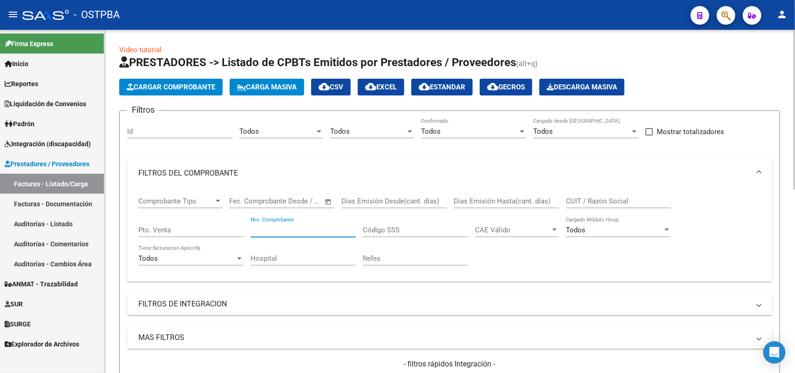
click at [321, 231] on input "Nro. Comprobante" at bounding box center [303, 230] width 105 height 8
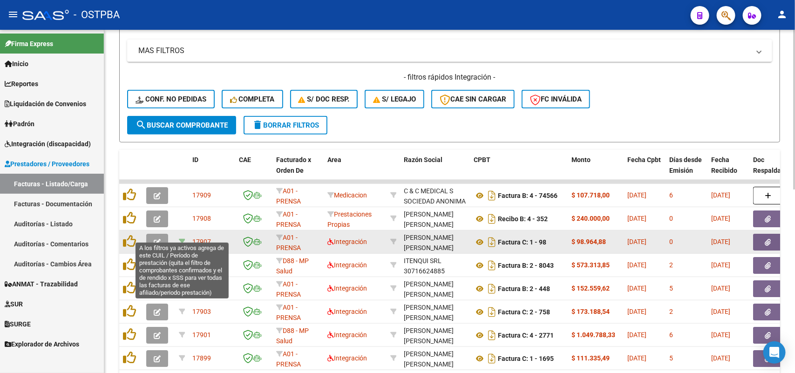
scroll to position [291, 0]
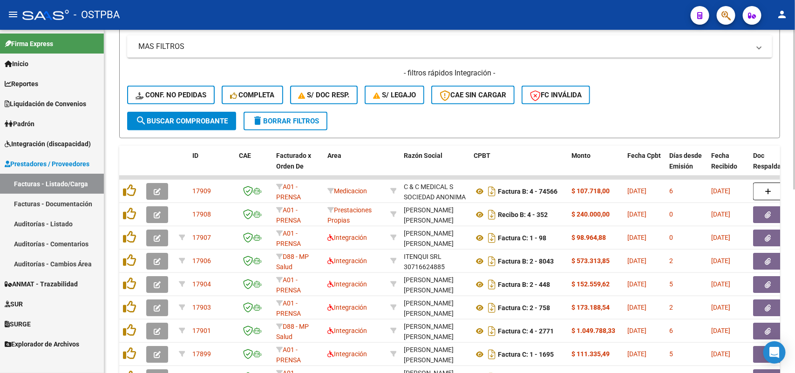
type input "1056575"
click at [205, 117] on span "search Buscar Comprobante" at bounding box center [182, 121] width 92 height 8
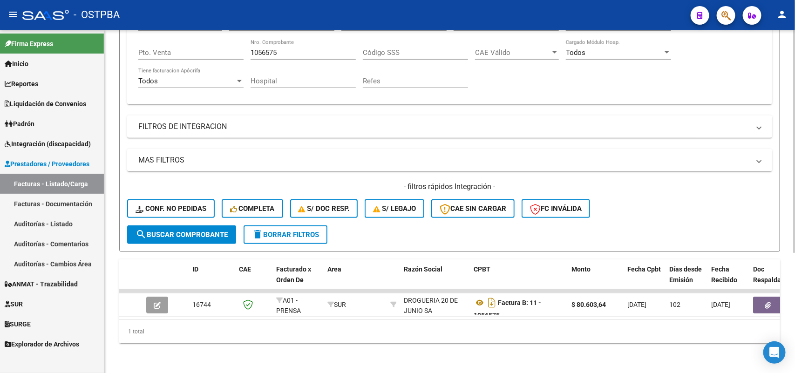
scroll to position [184, 0]
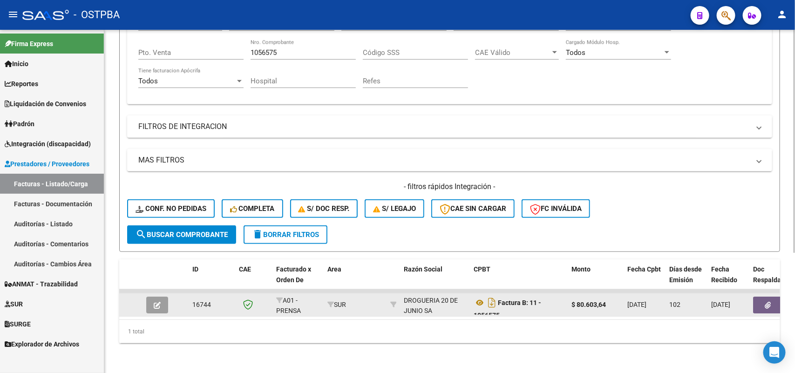
click at [761, 297] on button "button" at bounding box center [768, 305] width 30 height 17
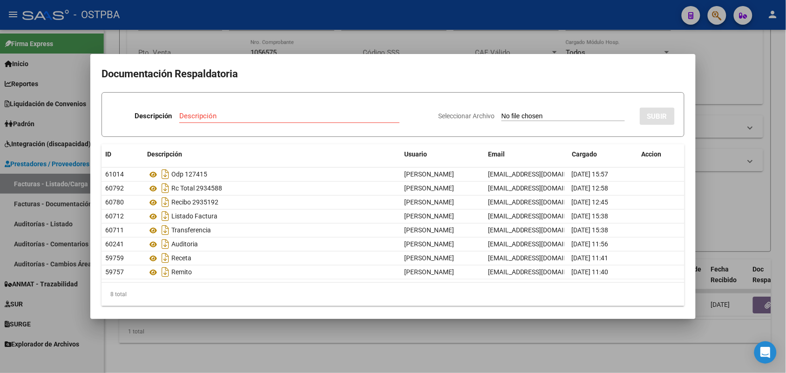
click at [240, 336] on div at bounding box center [393, 186] width 786 height 373
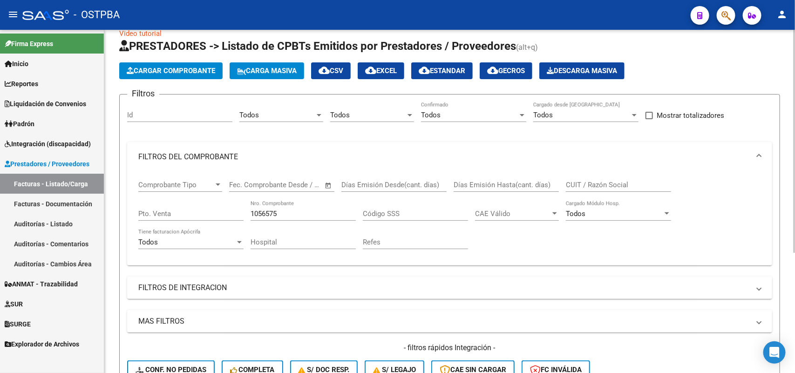
scroll to position [0, 0]
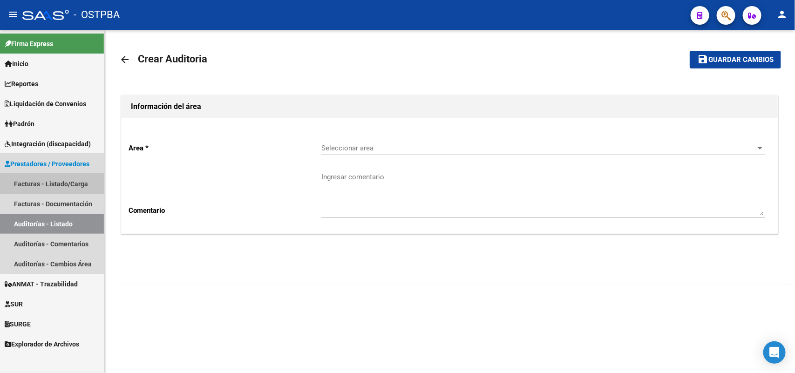
click at [75, 180] on link "Facturas - Listado/Carga" at bounding box center [52, 184] width 104 height 20
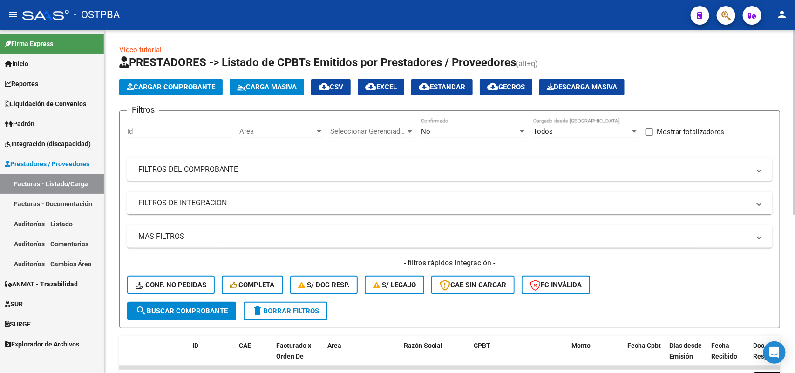
click at [520, 129] on div at bounding box center [522, 131] width 8 height 7
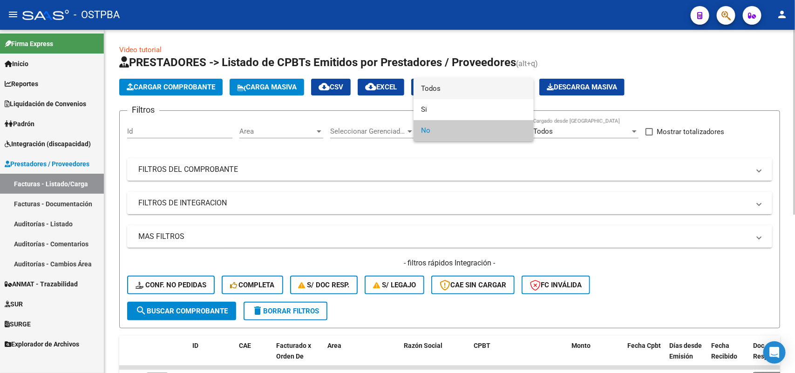
drag, startPoint x: 443, startPoint y: 89, endPoint x: 435, endPoint y: 101, distance: 14.1
click at [442, 89] on span "Todos" at bounding box center [473, 88] width 105 height 21
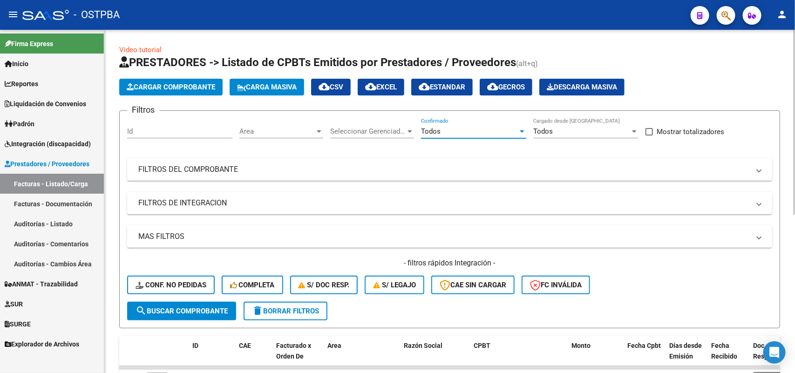
click at [410, 130] on div at bounding box center [410, 131] width 5 height 2
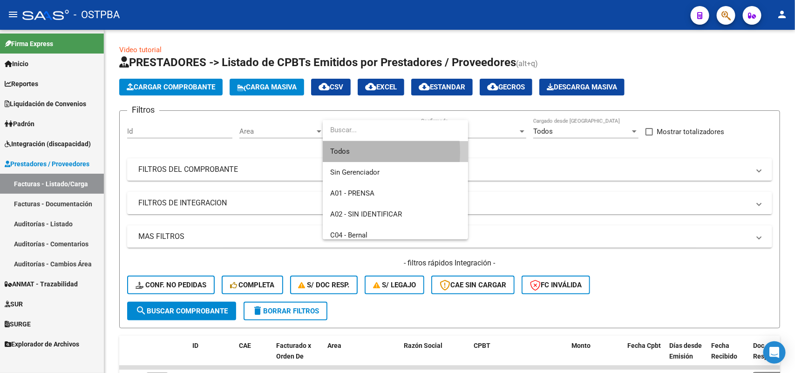
click at [348, 152] on span "Todos" at bounding box center [395, 151] width 130 height 21
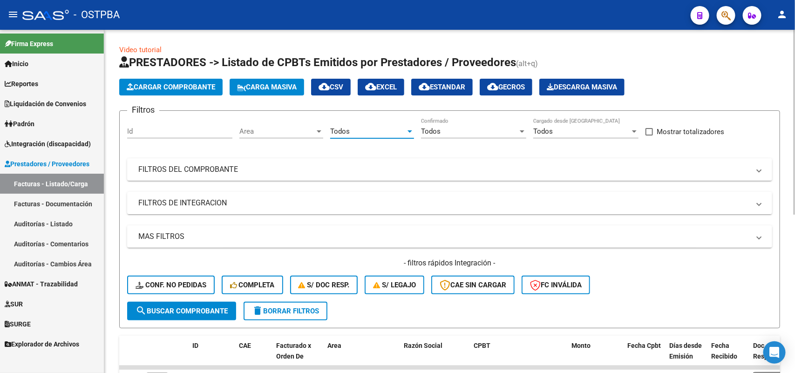
click at [320, 130] on div at bounding box center [319, 131] width 5 height 2
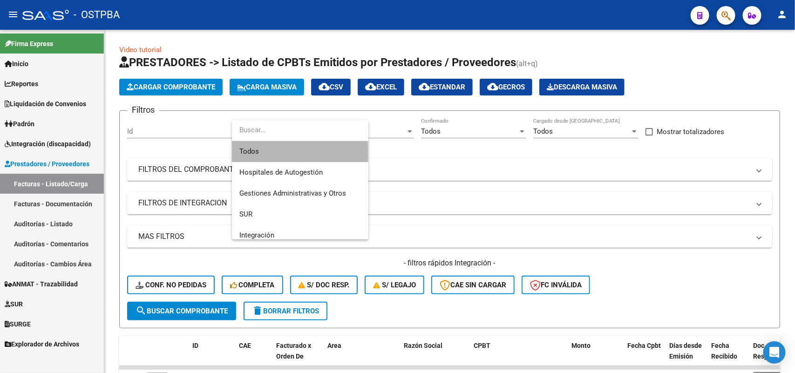
click at [262, 154] on span "Todos" at bounding box center [300, 151] width 122 height 21
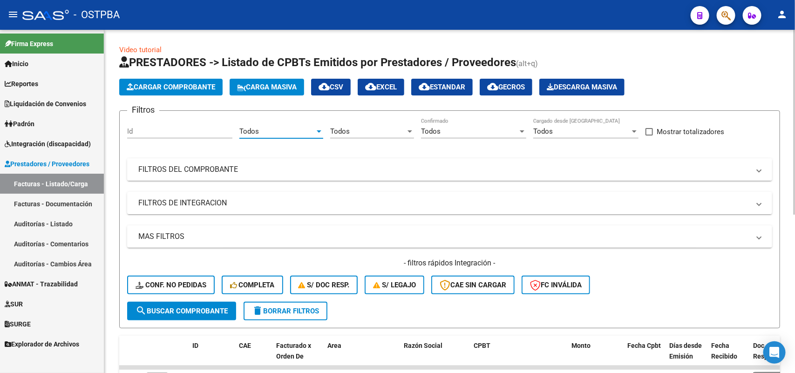
click at [226, 168] on mat-panel-title "FILTROS DEL COMPROBANTE" at bounding box center [444, 169] width 612 height 10
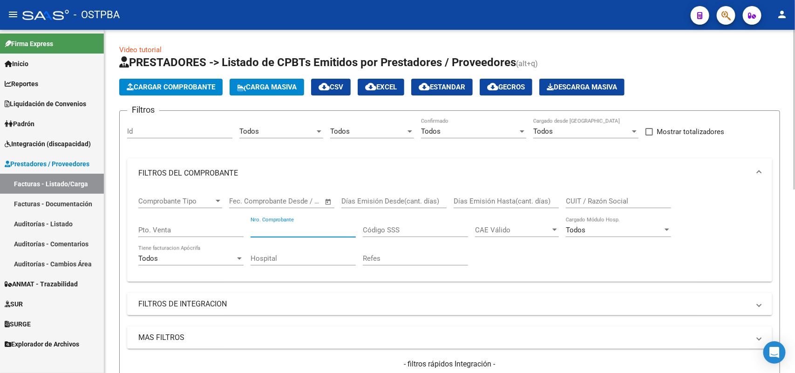
click at [294, 231] on input "Nro. Comprobante" at bounding box center [303, 230] width 105 height 8
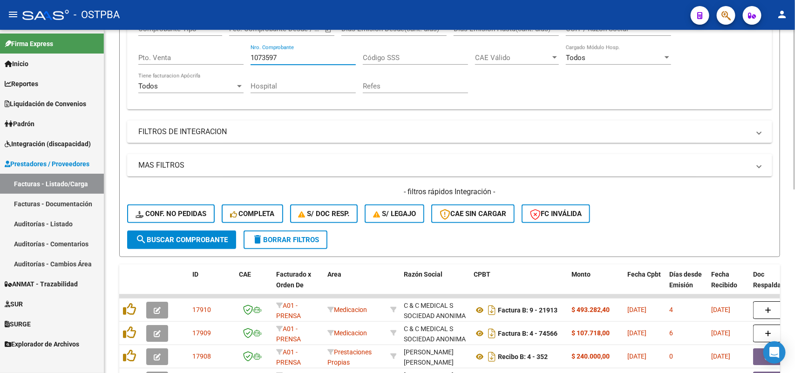
scroll to position [175, 0]
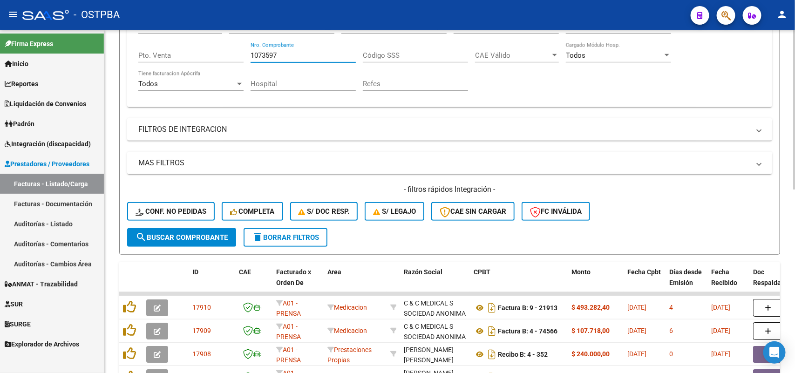
type input "1073597"
click at [220, 233] on span "search Buscar Comprobante" at bounding box center [182, 237] width 92 height 8
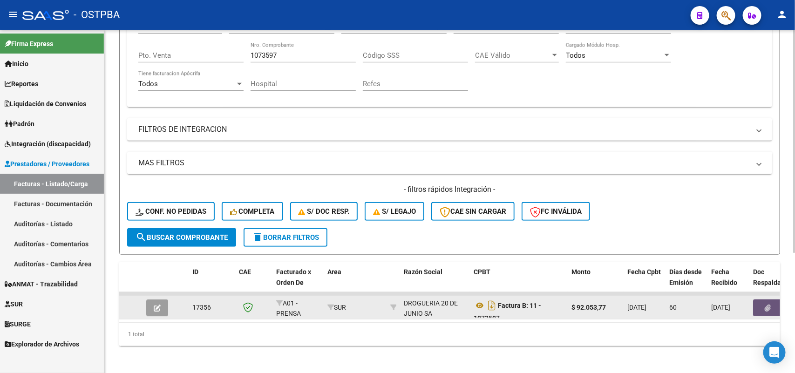
click at [762, 299] on button "button" at bounding box center [768, 307] width 30 height 17
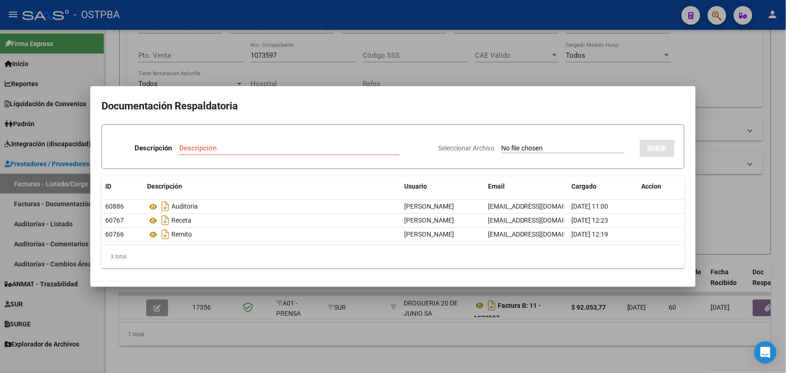
click at [209, 305] on div at bounding box center [393, 186] width 786 height 373
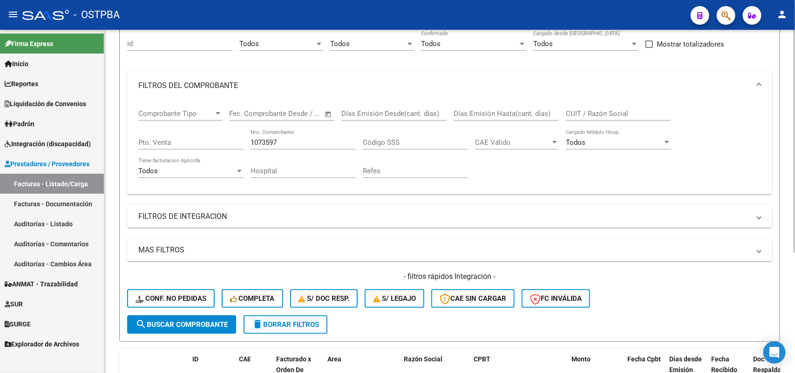
scroll to position [58, 0]
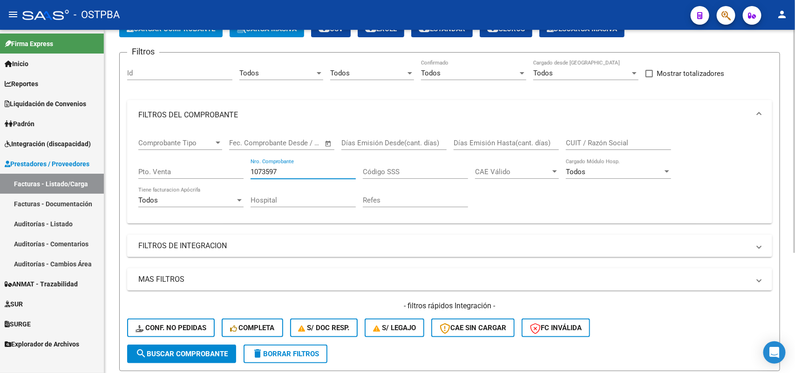
drag, startPoint x: 280, startPoint y: 171, endPoint x: 212, endPoint y: 177, distance: 68.3
click at [212, 177] on div "Comprobante Tipo Comprobante Tipo Fecha inicio – Fecha fin Fec. Comprobante Des…" at bounding box center [449, 173] width 623 height 86
type input "21301"
click at [205, 350] on span "search Buscar Comprobante" at bounding box center [182, 354] width 92 height 8
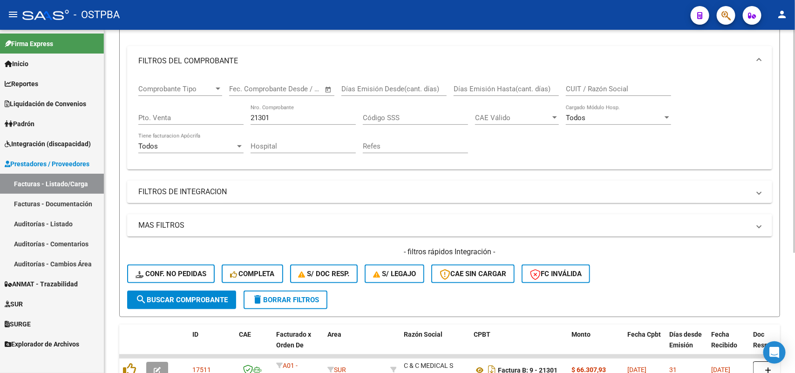
scroll to position [184, 0]
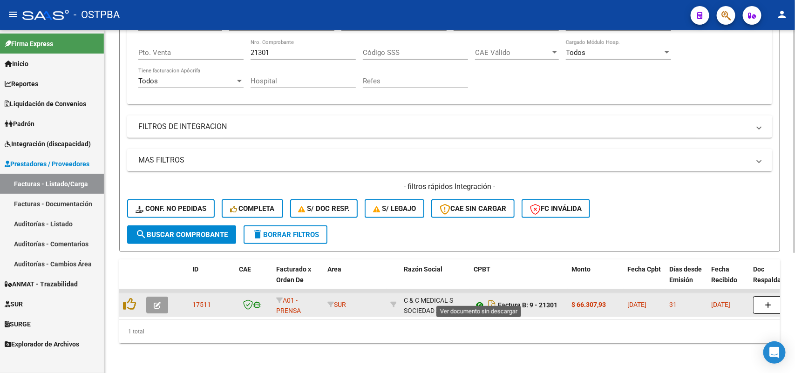
click at [478, 299] on icon at bounding box center [480, 304] width 12 height 11
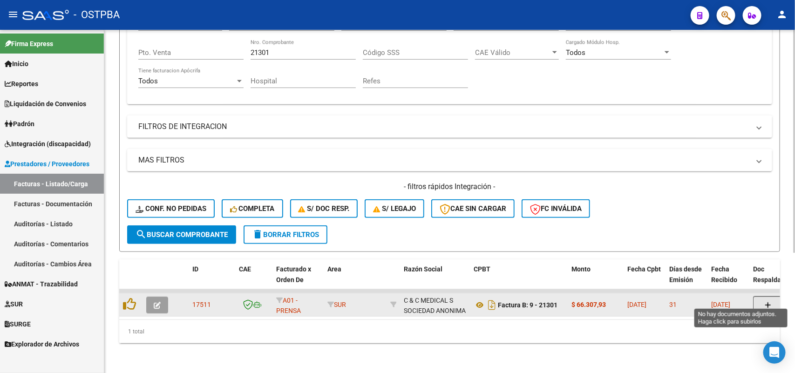
click at [762, 297] on button "button" at bounding box center [768, 305] width 30 height 18
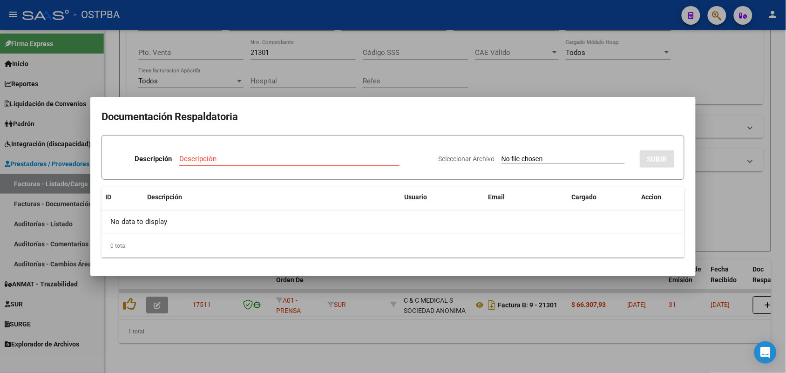
click at [402, 309] on div at bounding box center [393, 186] width 786 height 373
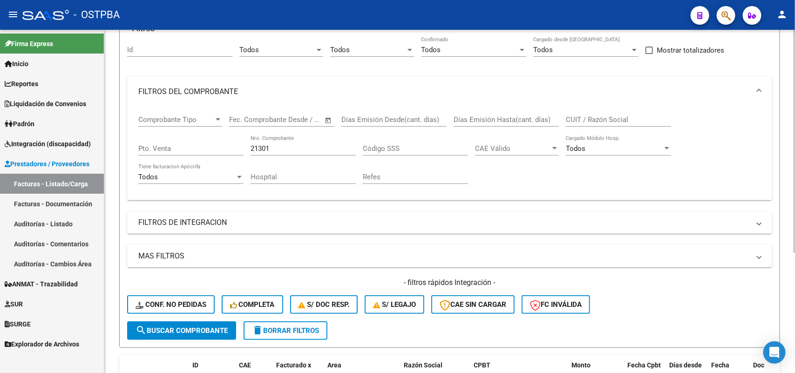
scroll to position [68, 0]
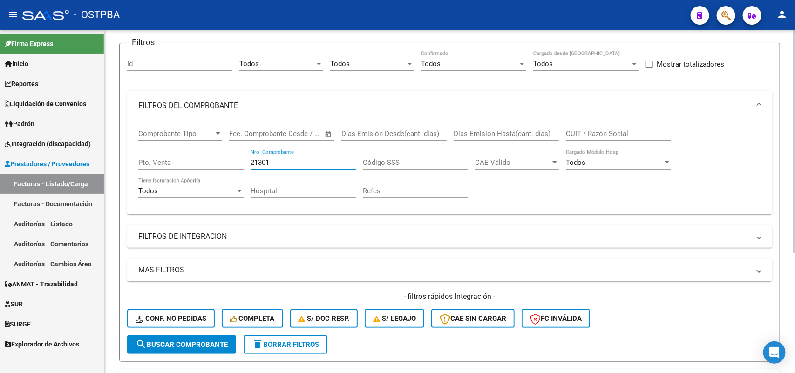
drag, startPoint x: 271, startPoint y: 160, endPoint x: 193, endPoint y: 164, distance: 77.9
click at [193, 164] on div "Comprobante Tipo Comprobante Tipo Fecha inicio – Fecha fin Fec. Comprobante Des…" at bounding box center [449, 164] width 623 height 86
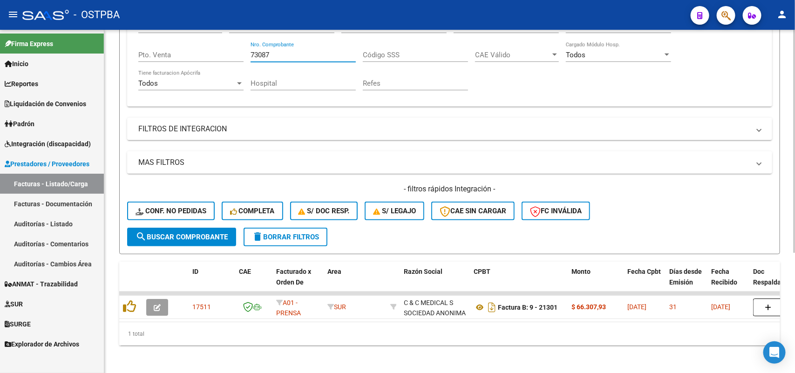
scroll to position [184, 0]
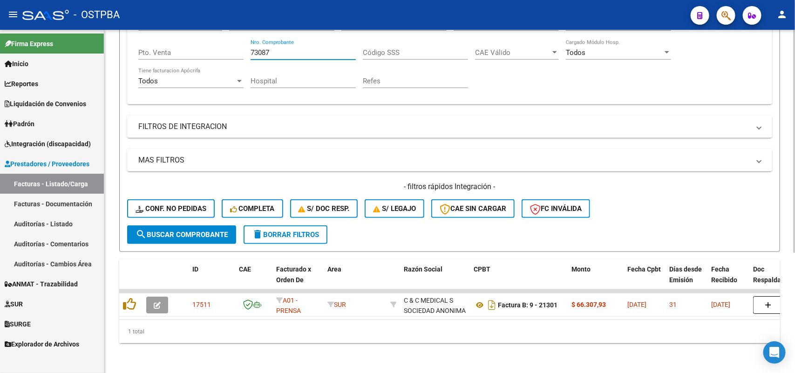
type input "73087"
click at [175, 231] on span "search Buscar Comprobante" at bounding box center [182, 235] width 92 height 8
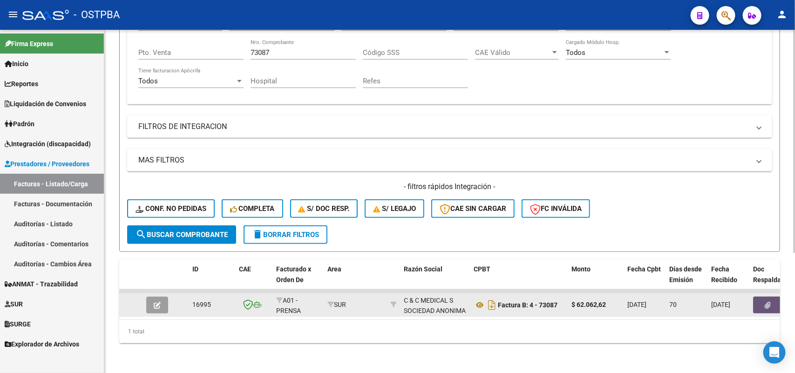
click at [765, 297] on button "button" at bounding box center [768, 305] width 30 height 17
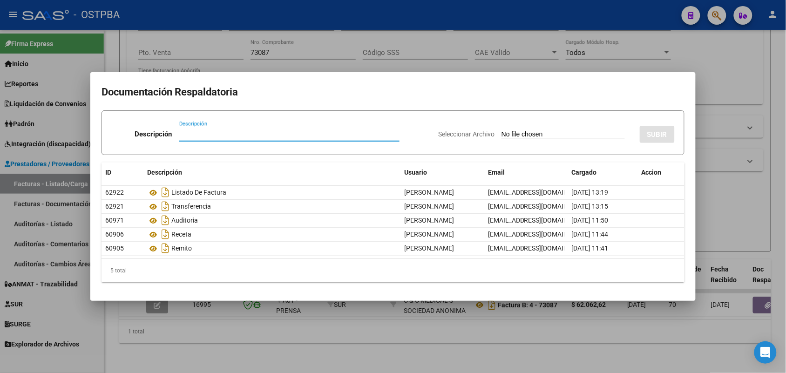
click at [365, 332] on div at bounding box center [393, 186] width 786 height 373
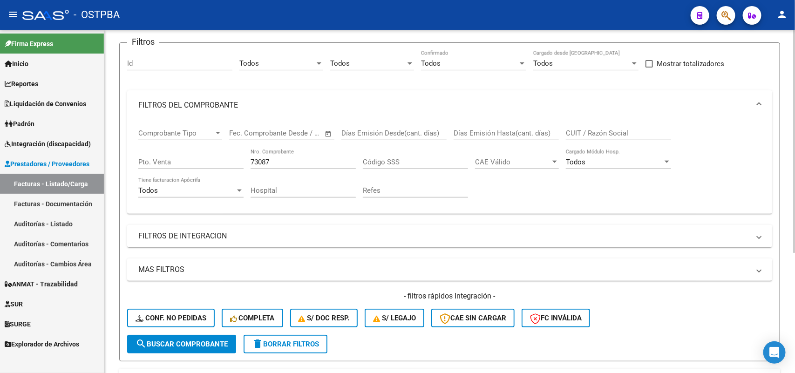
scroll to position [68, 0]
drag, startPoint x: 273, startPoint y: 160, endPoint x: 217, endPoint y: 163, distance: 56.5
click at [217, 163] on div "Comprobante Tipo Comprobante Tipo Fecha inicio – Fecha fin Fec. Comprobante Des…" at bounding box center [449, 164] width 623 height 86
type input "21233"
click at [180, 340] on span "search Buscar Comprobante" at bounding box center [182, 344] width 92 height 8
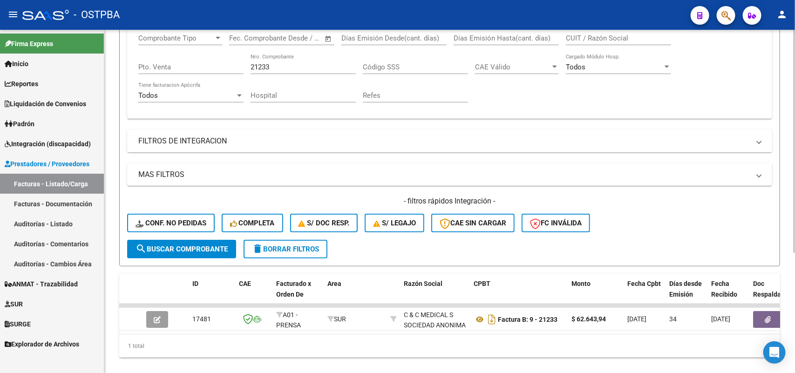
scroll to position [184, 0]
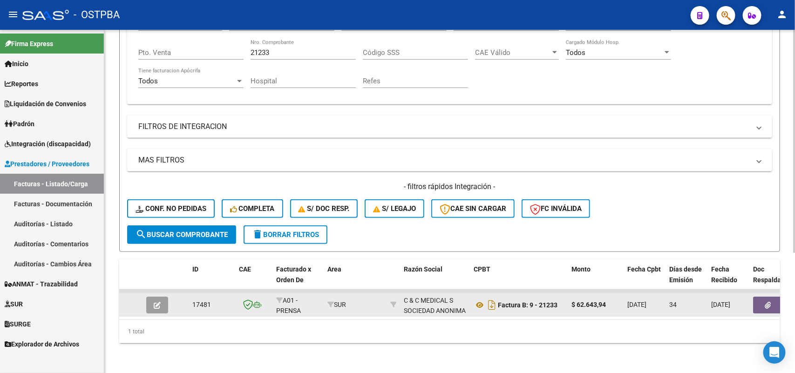
click at [768, 302] on icon "button" at bounding box center [768, 305] width 6 height 7
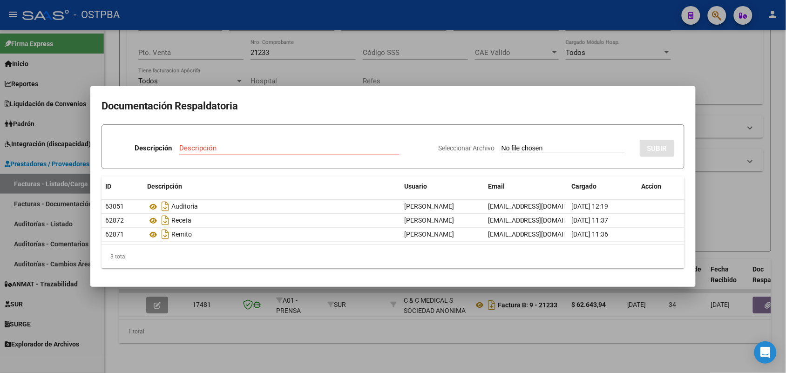
click at [338, 353] on div at bounding box center [393, 186] width 786 height 373
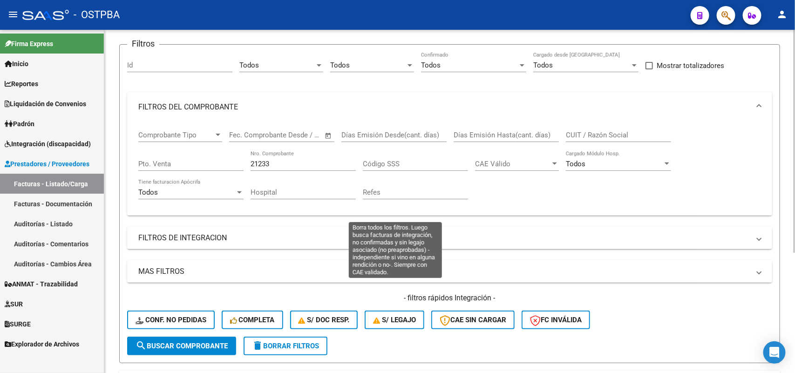
scroll to position [9, 0]
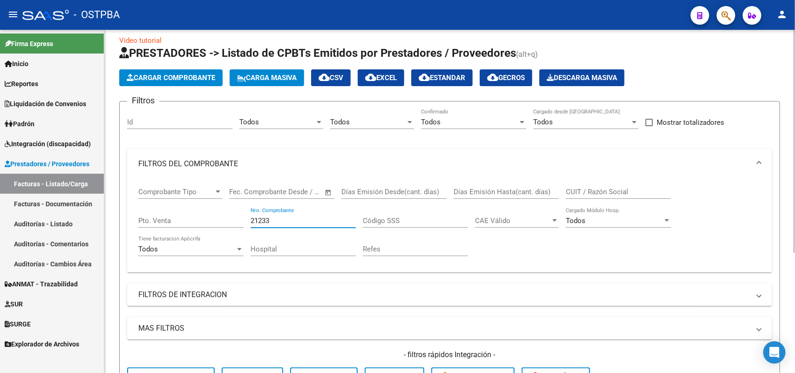
drag, startPoint x: 272, startPoint y: 217, endPoint x: 208, endPoint y: 236, distance: 67.0
click at [208, 236] on div "Comprobante Tipo Comprobante Tipo Fecha inicio – Fecha fin Fec. Comprobante Des…" at bounding box center [449, 222] width 623 height 86
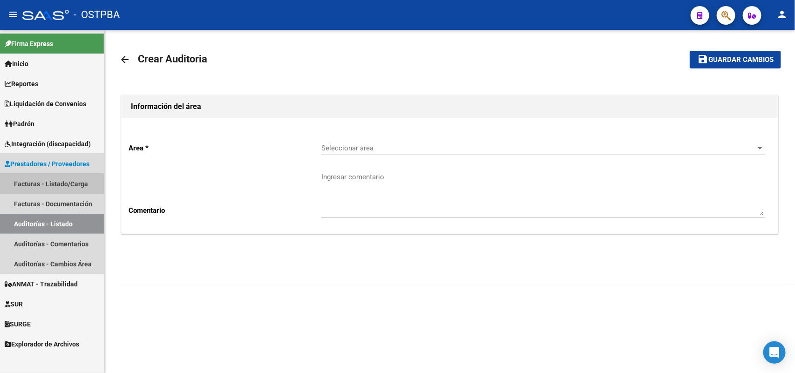
click at [67, 183] on link "Facturas - Listado/Carga" at bounding box center [52, 184] width 104 height 20
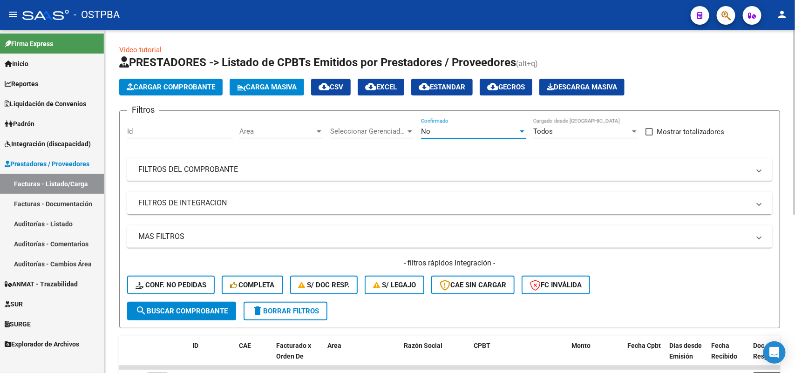
click at [523, 129] on div at bounding box center [522, 131] width 8 height 7
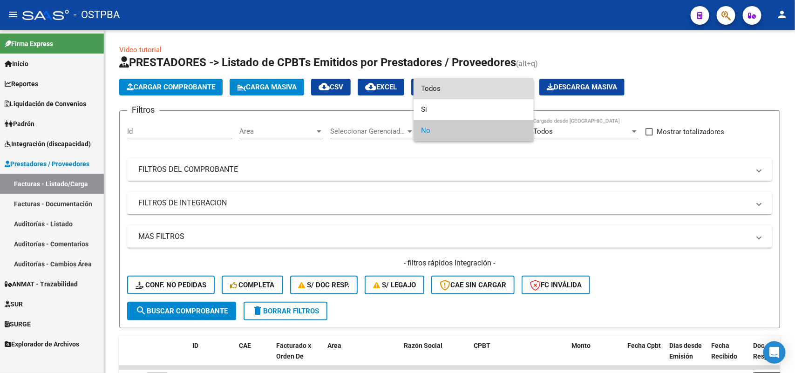
click at [454, 91] on span "Todos" at bounding box center [473, 88] width 105 height 21
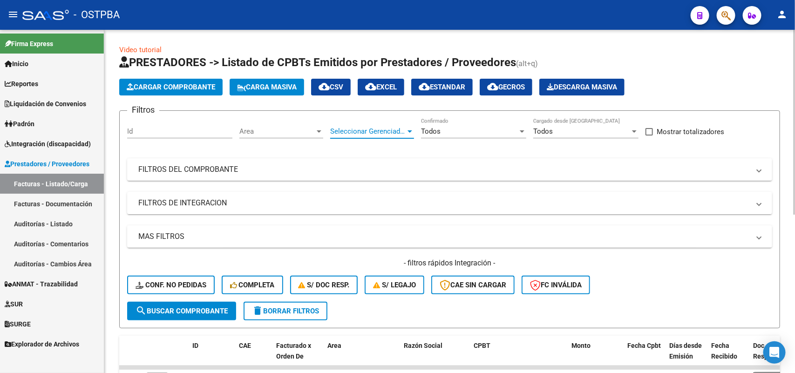
click at [406, 129] on div at bounding box center [410, 131] width 8 height 7
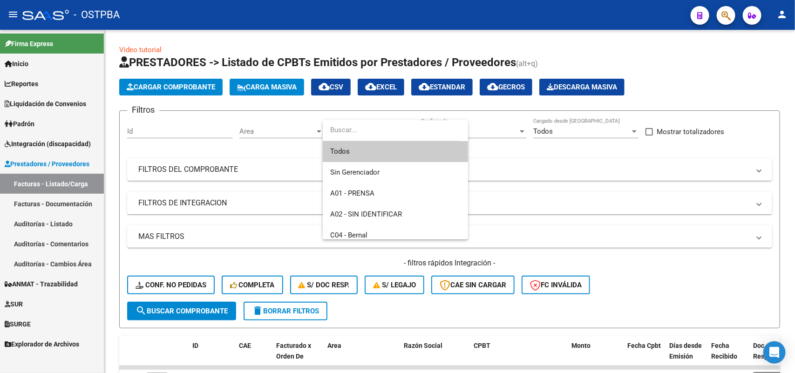
click at [369, 157] on span "Todos" at bounding box center [395, 151] width 130 height 21
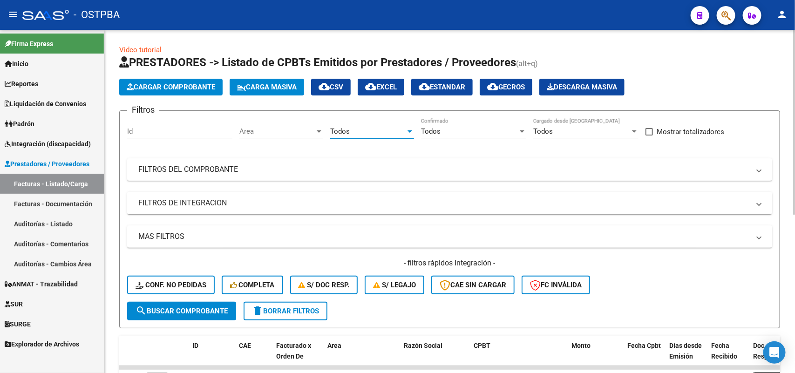
click at [318, 130] on div at bounding box center [319, 131] width 5 height 2
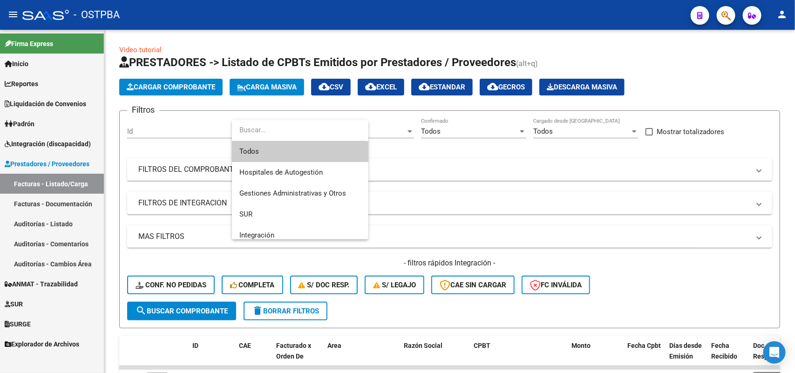
click at [293, 147] on span "Todos" at bounding box center [300, 151] width 122 height 21
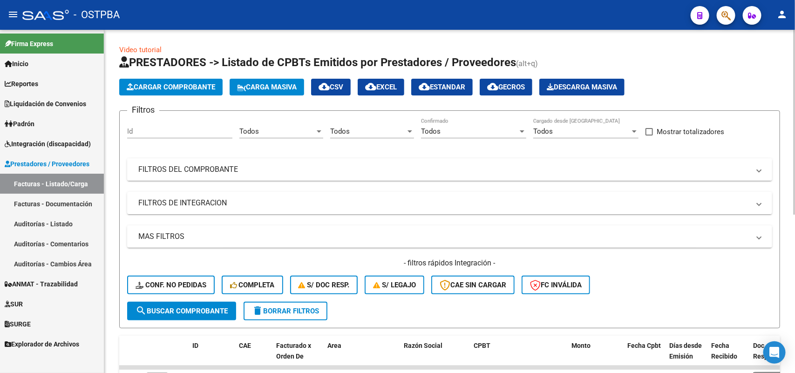
click at [224, 168] on mat-panel-title "FILTROS DEL COMPROBANTE" at bounding box center [444, 169] width 612 height 10
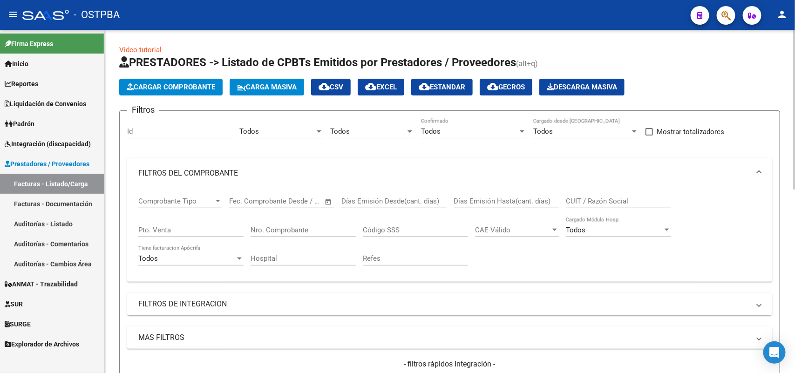
click at [321, 226] on input "Nro. Comprobante" at bounding box center [303, 230] width 105 height 8
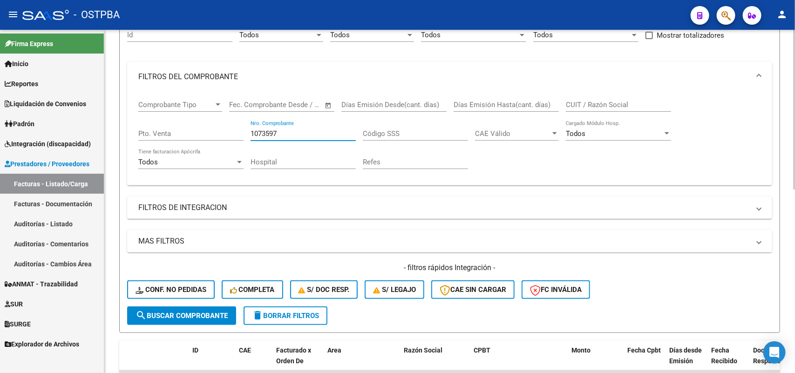
scroll to position [116, 0]
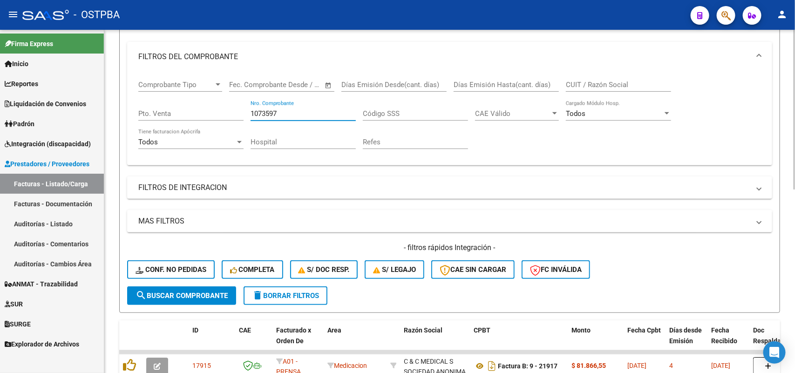
type input "1073597"
click at [190, 294] on span "search Buscar Comprobante" at bounding box center [182, 296] width 92 height 8
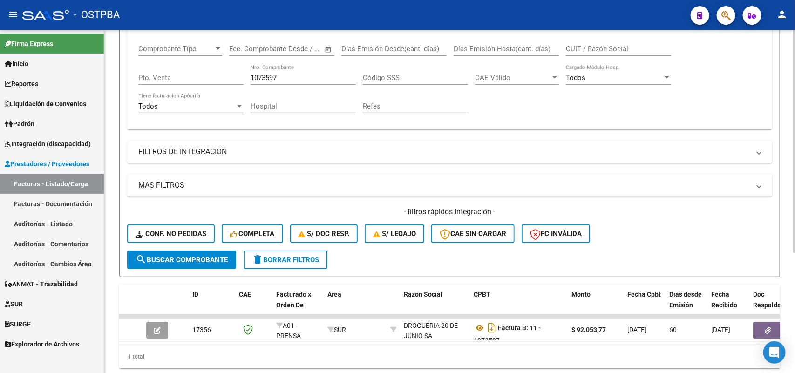
scroll to position [184, 0]
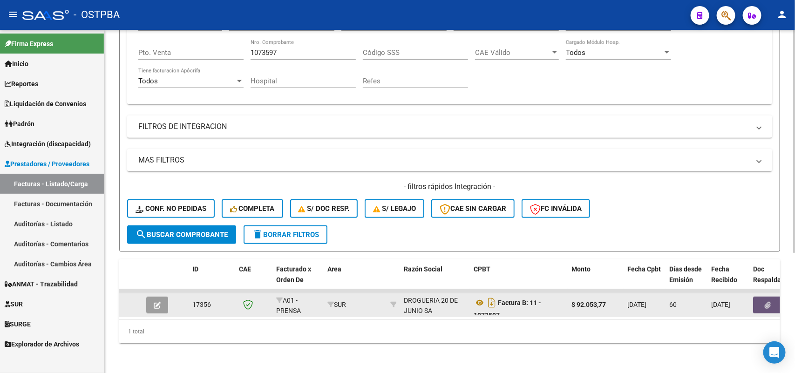
click at [763, 297] on button "button" at bounding box center [768, 305] width 30 height 17
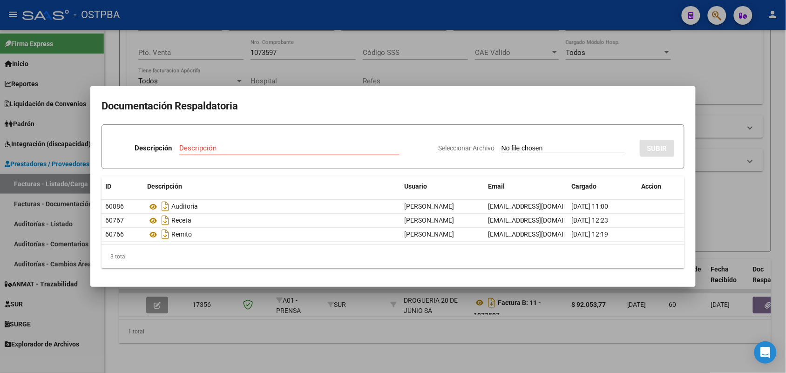
click at [347, 336] on div at bounding box center [393, 186] width 786 height 373
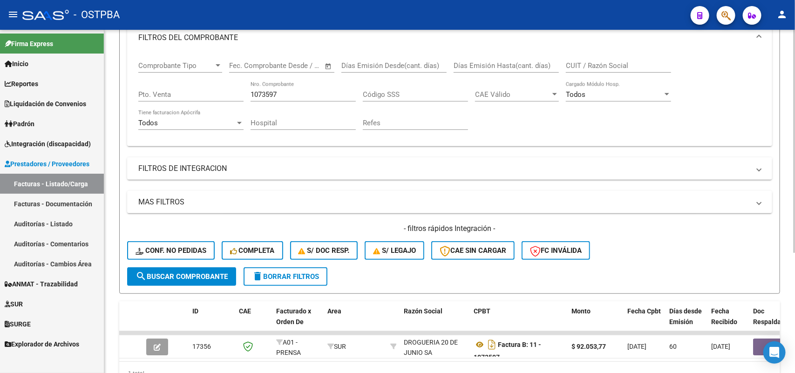
scroll to position [68, 0]
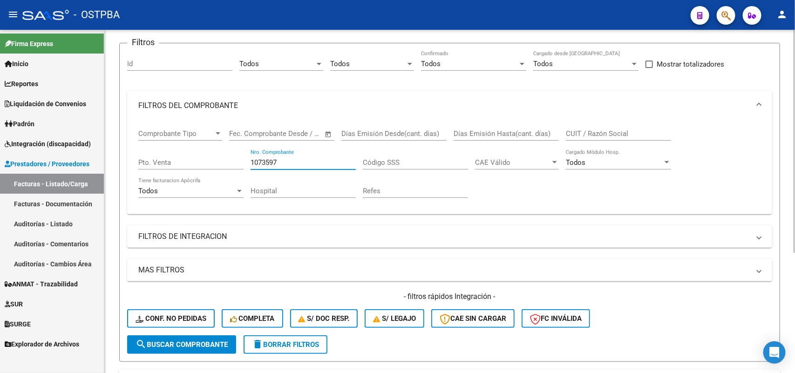
drag, startPoint x: 280, startPoint y: 161, endPoint x: 224, endPoint y: 158, distance: 55.5
click at [224, 158] on div "Comprobante Tipo Comprobante Tipo Fecha inicio – Fecha fin Fec. Comprobante Des…" at bounding box center [449, 164] width 623 height 86
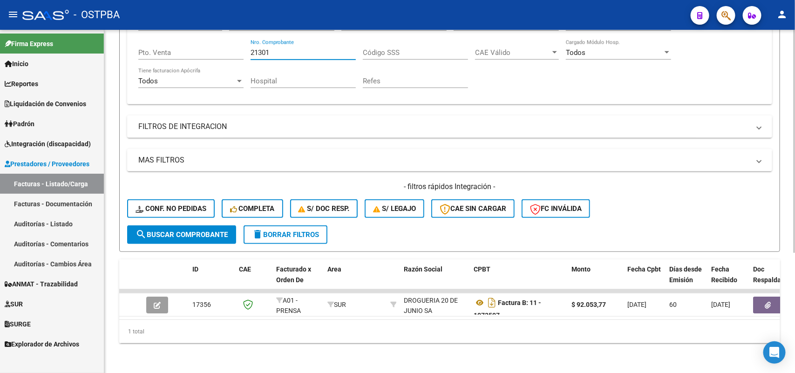
type input "21301"
click at [182, 231] on span "search Buscar Comprobante" at bounding box center [182, 235] width 92 height 8
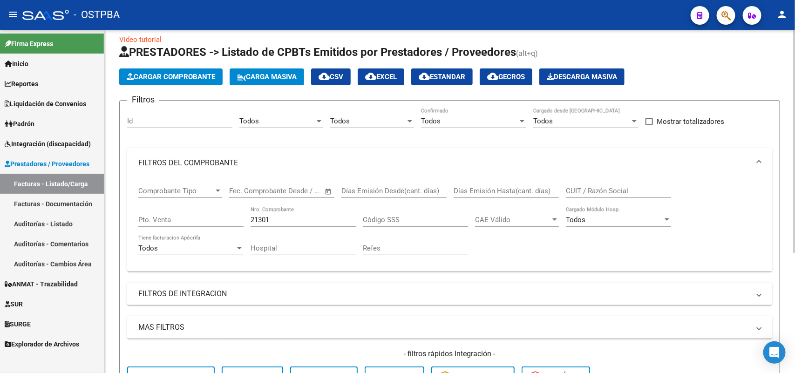
scroll to position [9, 0]
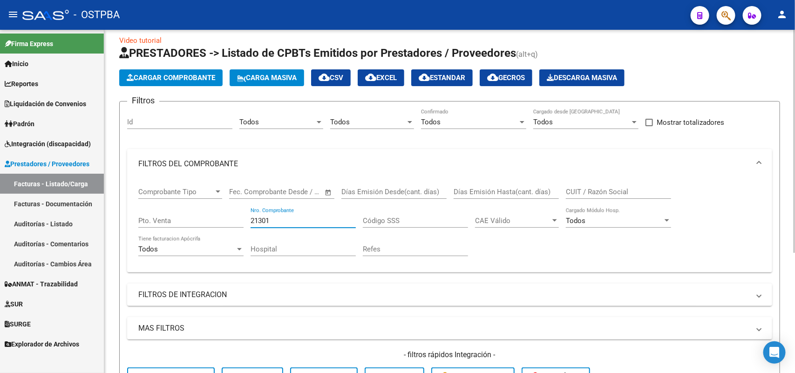
drag, startPoint x: 273, startPoint y: 219, endPoint x: 169, endPoint y: 217, distance: 103.9
click at [169, 217] on div "Comprobante Tipo Comprobante Tipo Fecha inicio – Fecha fin Fec. Comprobante Des…" at bounding box center [449, 222] width 623 height 86
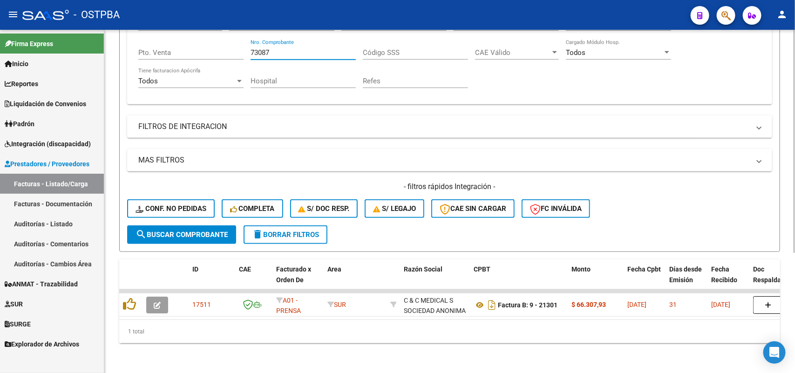
scroll to position [184, 0]
type input "73087"
click at [180, 231] on span "search Buscar Comprobante" at bounding box center [182, 235] width 92 height 8
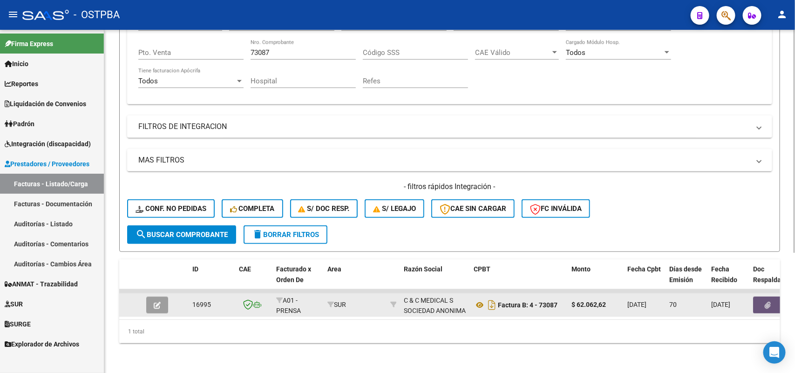
click at [769, 302] on icon "button" at bounding box center [768, 305] width 6 height 7
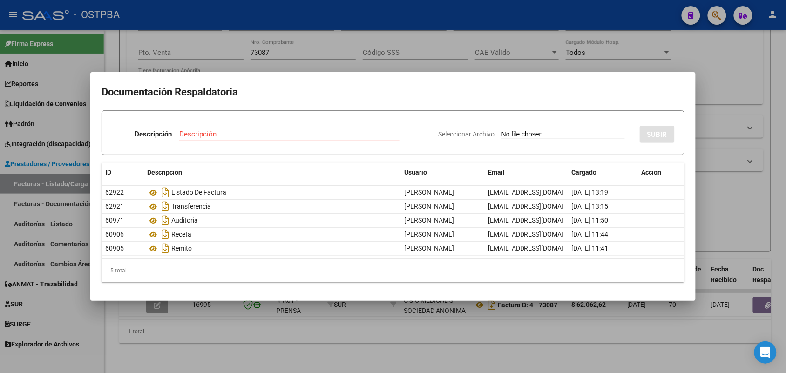
click at [318, 342] on div at bounding box center [393, 186] width 786 height 373
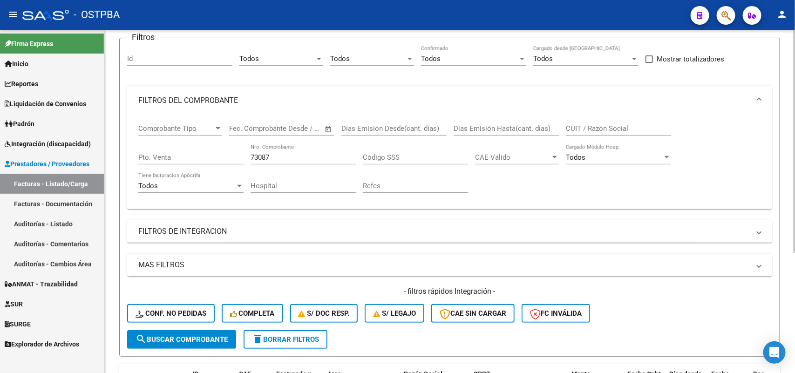
scroll to position [68, 0]
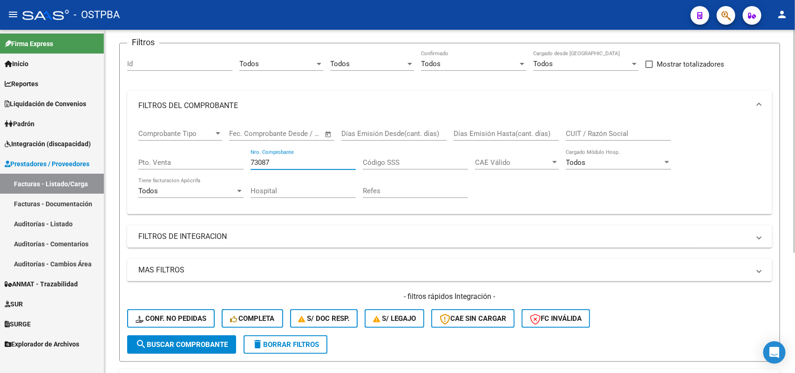
drag, startPoint x: 275, startPoint y: 161, endPoint x: 206, endPoint y: 161, distance: 68.9
click at [206, 161] on div "Comprobante Tipo Comprobante Tipo Fecha inicio – Fecha fin Fec. Comprobante Des…" at bounding box center [449, 164] width 623 height 86
type input "21233"
click at [194, 343] on span "search Buscar Comprobante" at bounding box center [182, 344] width 92 height 8
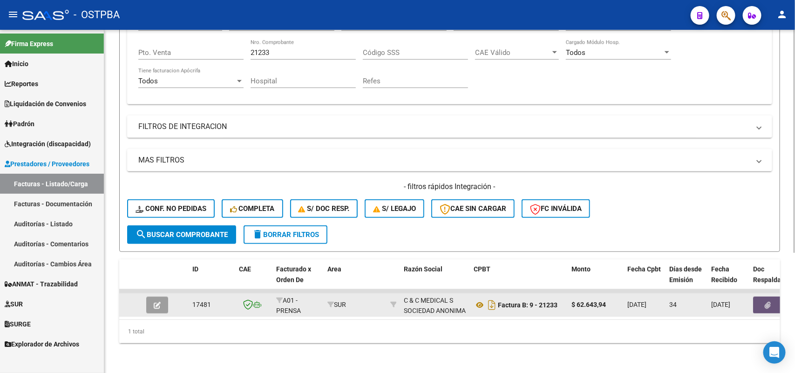
click at [770, 302] on icon "button" at bounding box center [768, 305] width 6 height 7
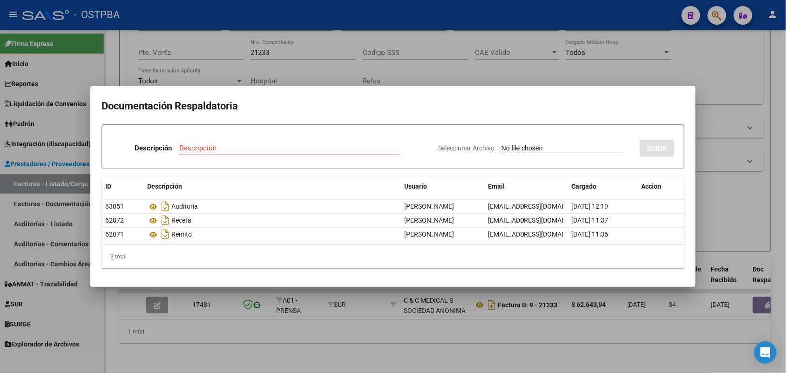
click at [396, 329] on div at bounding box center [393, 186] width 786 height 373
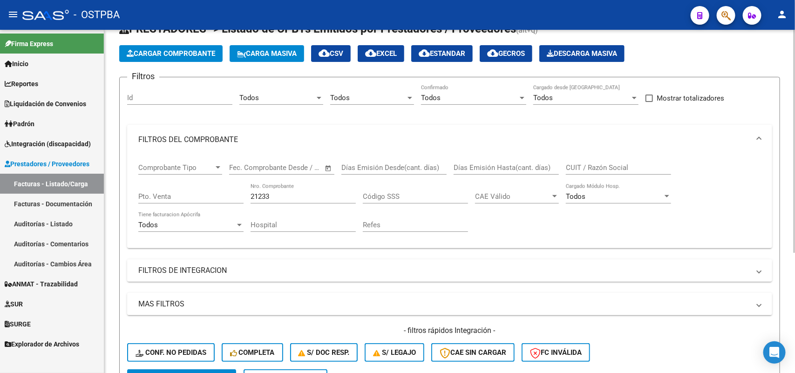
scroll to position [9, 0]
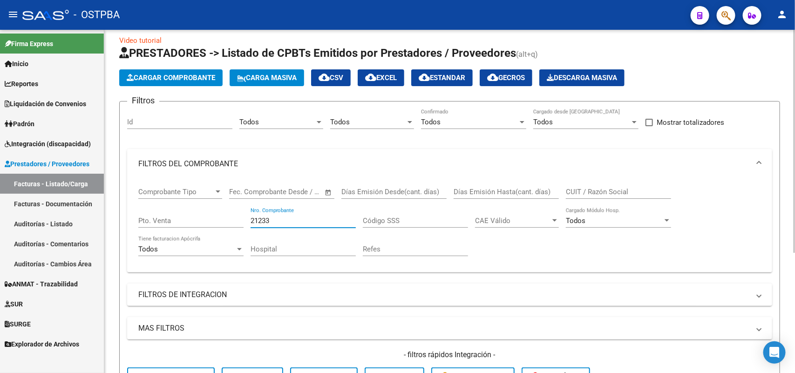
drag, startPoint x: 270, startPoint y: 220, endPoint x: 196, endPoint y: 220, distance: 74.1
click at [196, 220] on div "Comprobante Tipo Comprobante Tipo Fecha inicio – Fecha fin Fec. Comprobante Des…" at bounding box center [449, 222] width 623 height 86
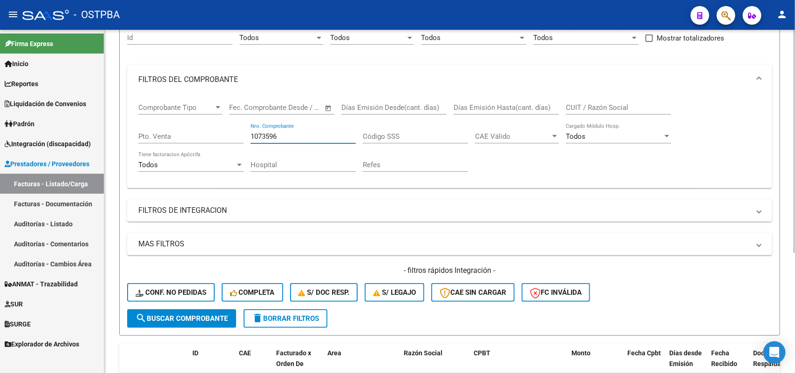
scroll to position [126, 0]
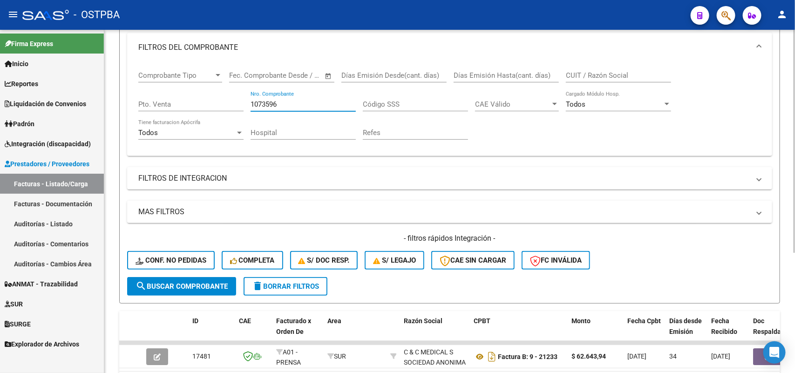
type input "1073596"
click at [182, 282] on span "search Buscar Comprobante" at bounding box center [182, 286] width 92 height 8
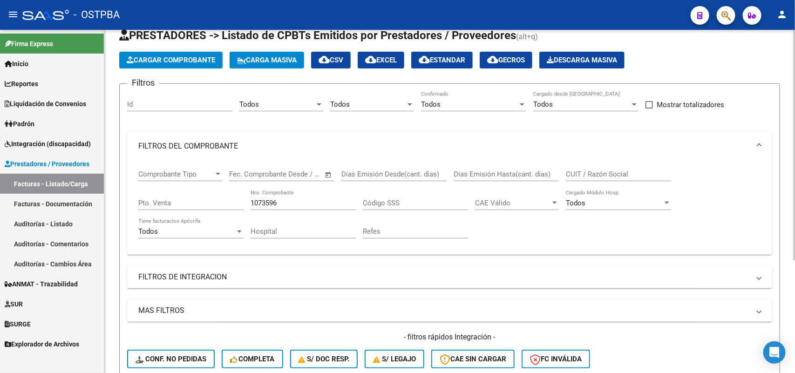
scroll to position [0, 0]
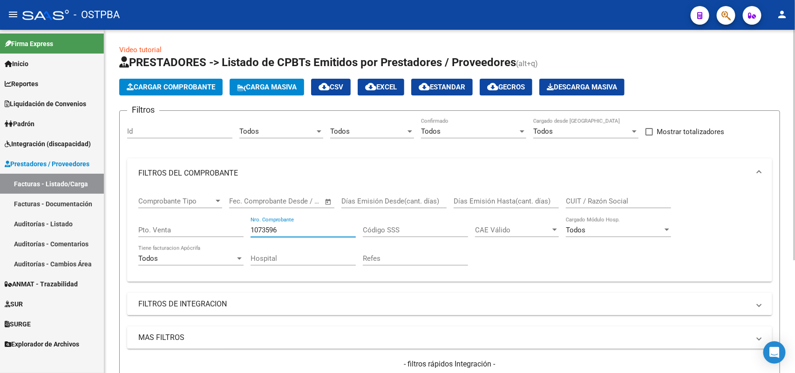
drag, startPoint x: 281, startPoint y: 231, endPoint x: 182, endPoint y: 237, distance: 99.4
click at [182, 237] on div "Comprobante Tipo Comprobante Tipo Fecha inicio – Fecha fin Fec. Comprobante Des…" at bounding box center [449, 231] width 623 height 86
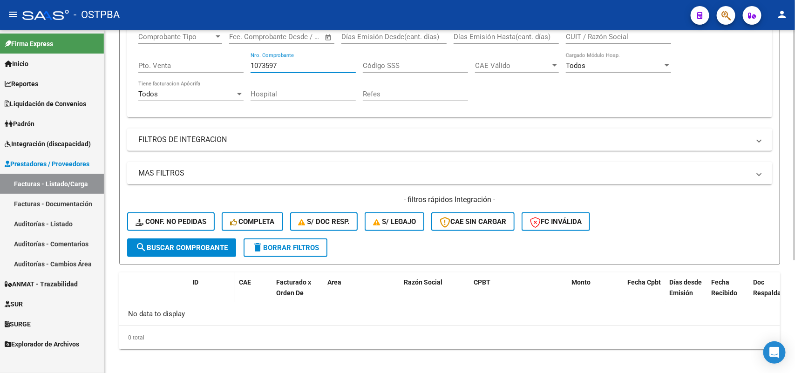
scroll to position [168, 0]
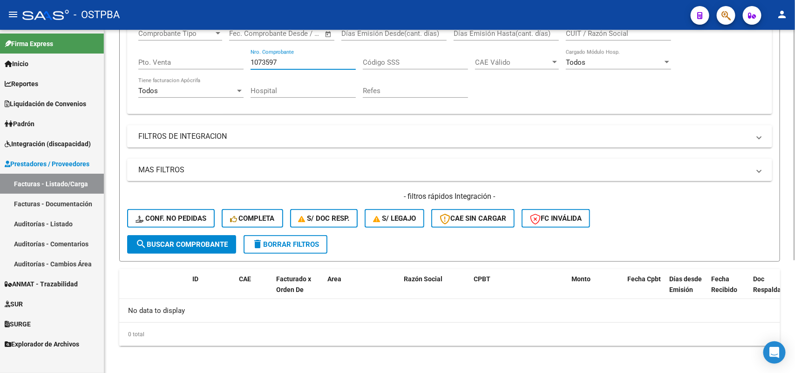
type input "1073597"
click at [201, 240] on span "search Buscar Comprobante" at bounding box center [182, 244] width 92 height 8
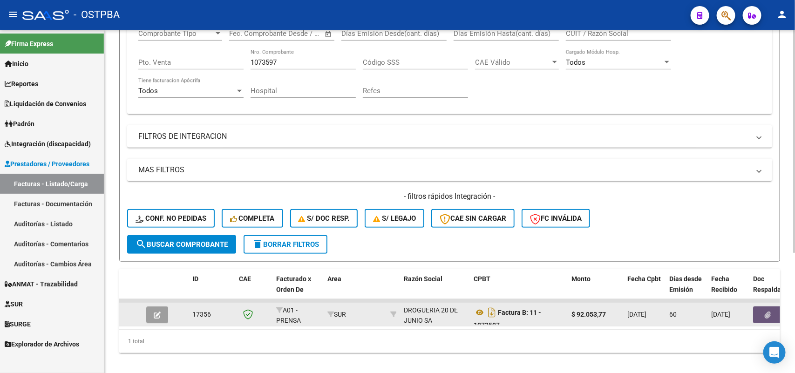
click at [771, 308] on button "button" at bounding box center [768, 314] width 30 height 17
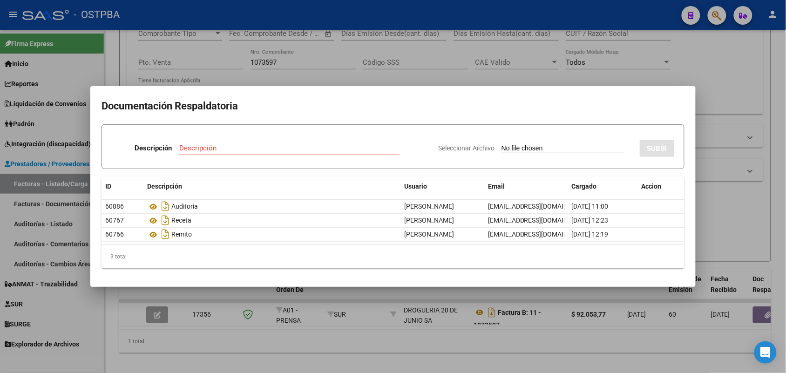
click at [311, 313] on div at bounding box center [393, 186] width 786 height 373
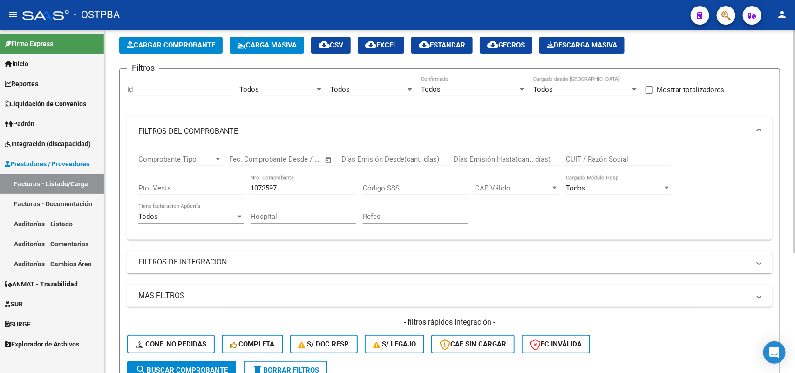
scroll to position [0, 0]
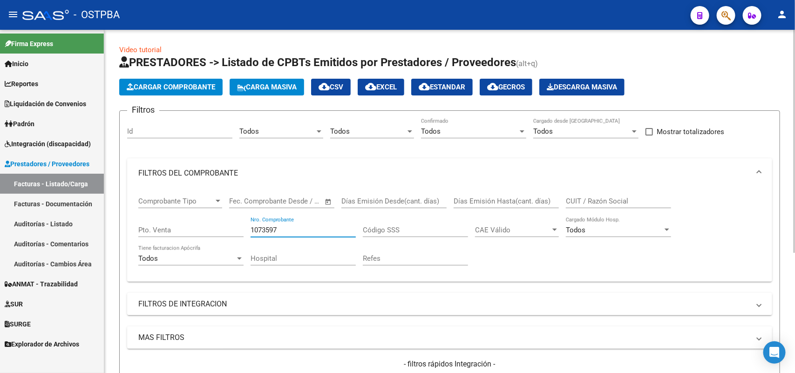
drag, startPoint x: 281, startPoint y: 229, endPoint x: 219, endPoint y: 246, distance: 64.2
click at [219, 246] on div "Comprobante Tipo Comprobante Tipo Fecha inicio – Fecha fin Fec. Comprobante Des…" at bounding box center [449, 231] width 623 height 86
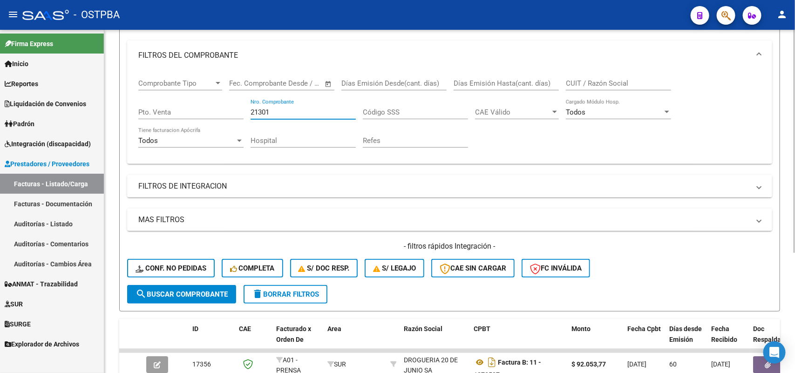
scroll to position [184, 0]
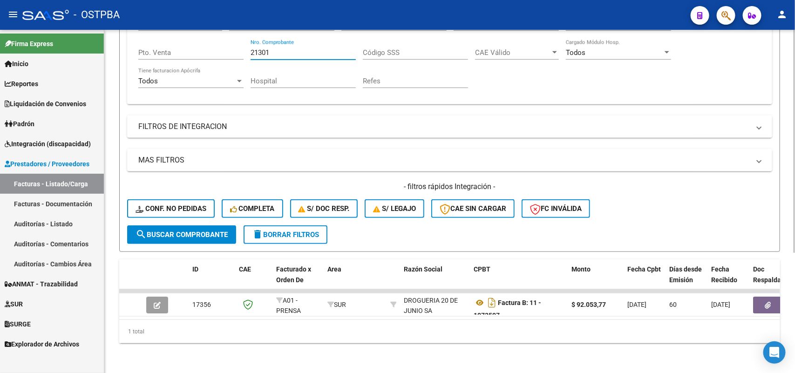
type input "21301"
click at [194, 231] on span "search Buscar Comprobante" at bounding box center [182, 235] width 92 height 8
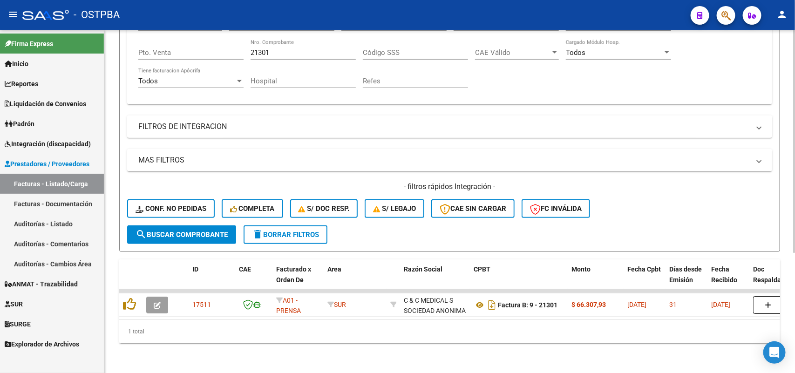
scroll to position [68, 0]
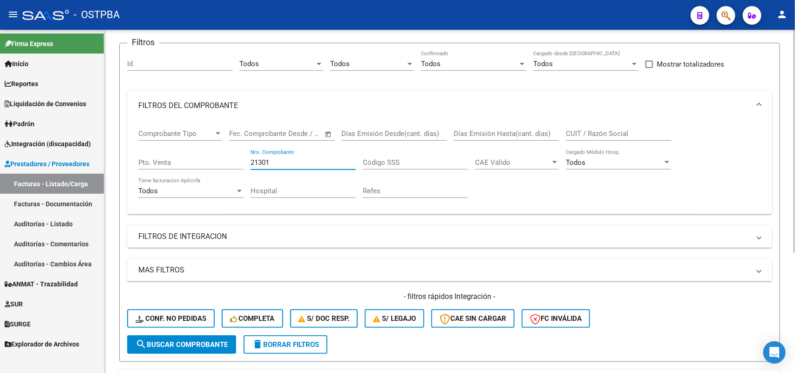
drag, startPoint x: 272, startPoint y: 163, endPoint x: 154, endPoint y: 156, distance: 118.9
click at [154, 156] on div "Comprobante Tipo Comprobante Tipo Fecha inicio – Fecha fin Fec. Comprobante Des…" at bounding box center [449, 164] width 623 height 86
type input "1073601"
click at [204, 344] on span "search Buscar Comprobante" at bounding box center [182, 344] width 92 height 8
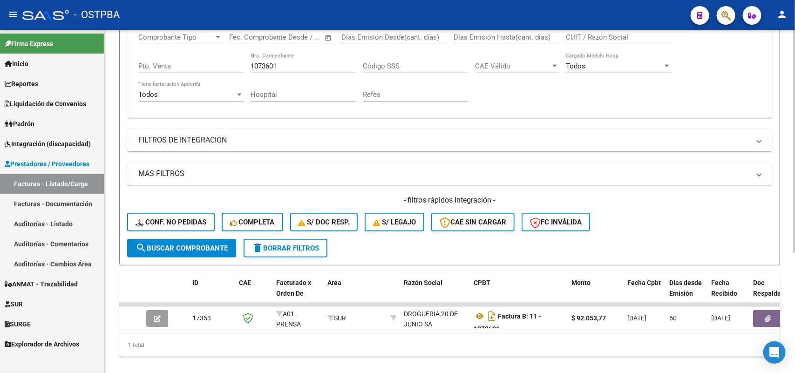
scroll to position [184, 0]
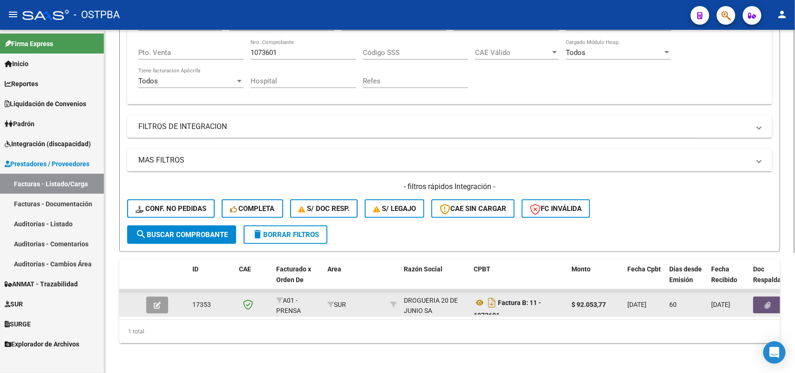
click at [768, 302] on icon "button" at bounding box center [768, 305] width 6 height 7
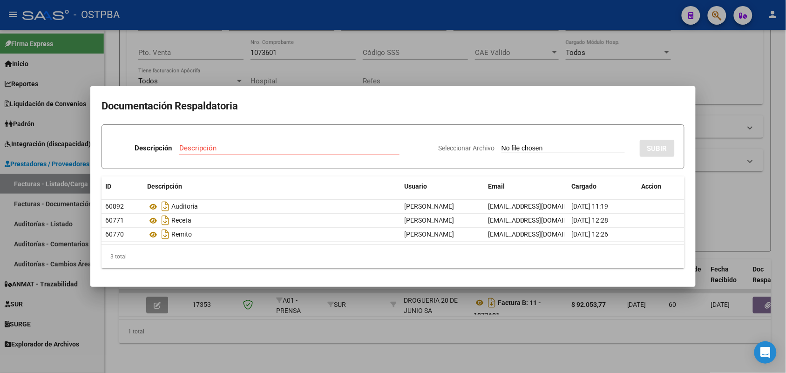
click at [401, 337] on div at bounding box center [393, 186] width 786 height 373
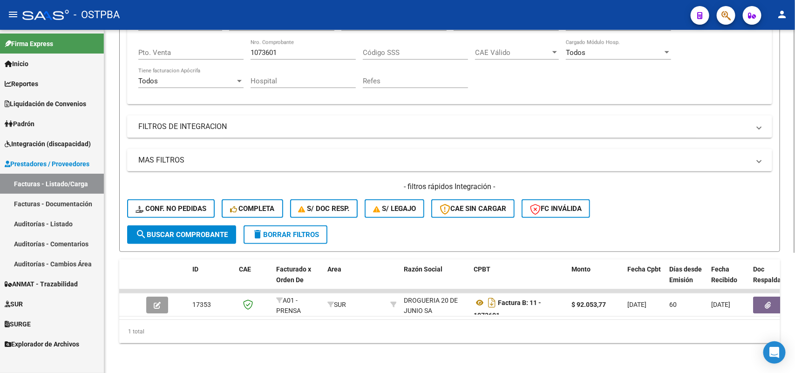
scroll to position [68, 0]
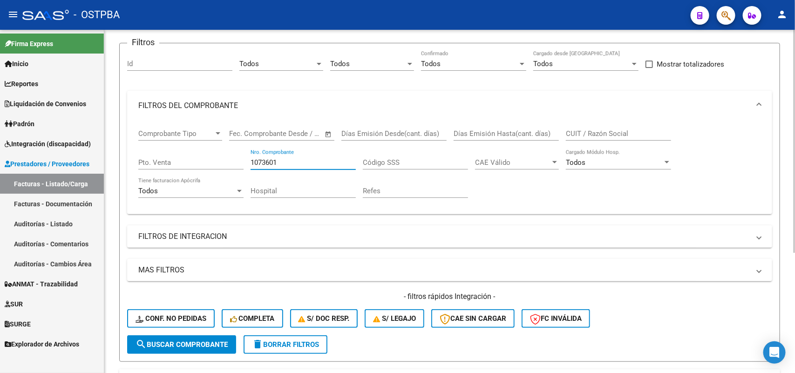
drag, startPoint x: 282, startPoint y: 161, endPoint x: 189, endPoint y: 160, distance: 93.2
click at [189, 160] on div "Comprobante Tipo Comprobante Tipo Fecha inicio – Fecha fin Fec. Comprobante Des…" at bounding box center [449, 164] width 623 height 86
type input "21354"
click at [208, 341] on span "search Buscar Comprobante" at bounding box center [182, 344] width 92 height 8
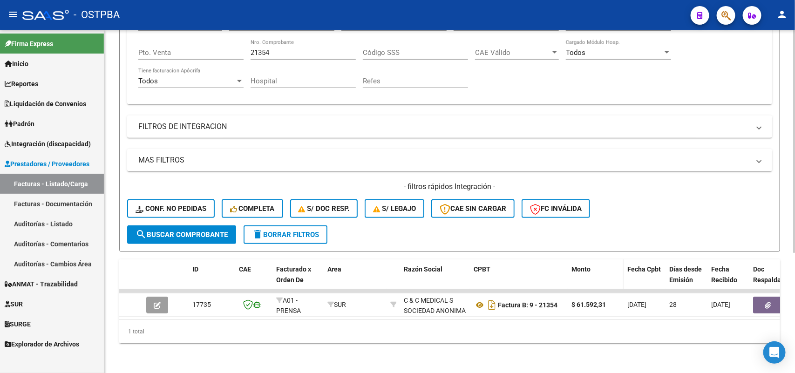
scroll to position [184, 0]
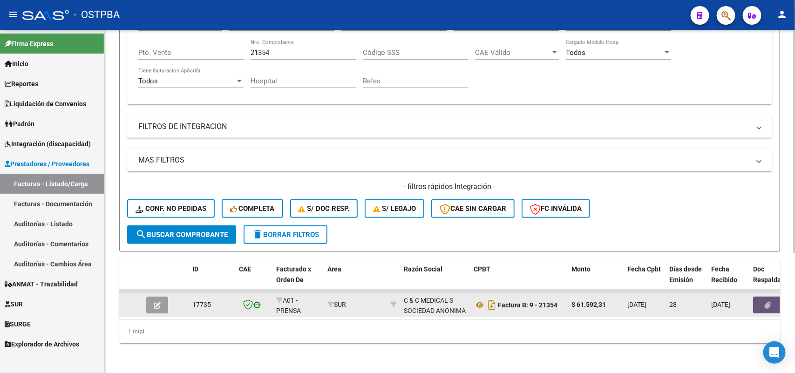
click at [769, 302] on icon "button" at bounding box center [768, 305] width 6 height 7
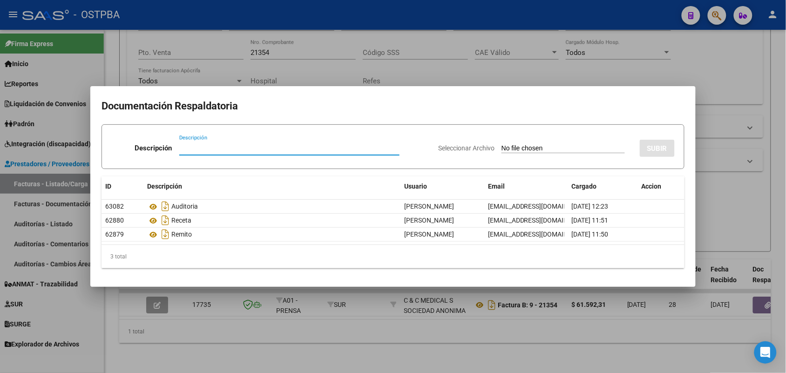
click at [226, 325] on div at bounding box center [393, 186] width 786 height 373
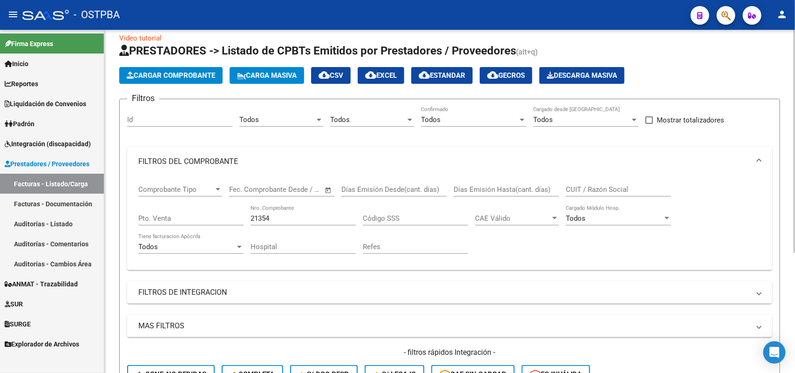
scroll to position [9, 0]
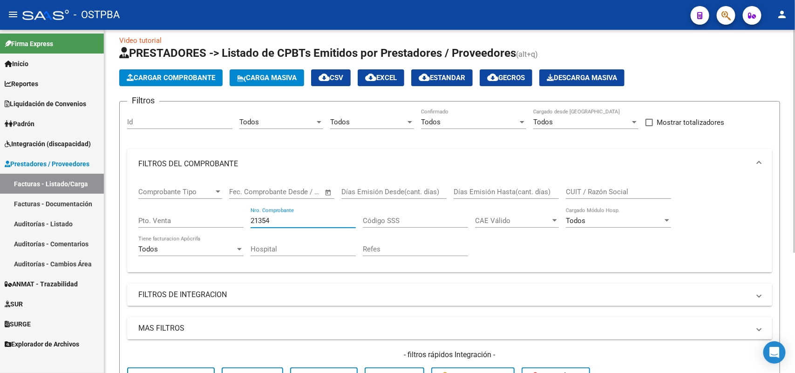
drag, startPoint x: 272, startPoint y: 218, endPoint x: 192, endPoint y: 224, distance: 79.4
click at [192, 224] on div "Comprobante Tipo Comprobante Tipo Fecha inicio – Fecha fin Fec. Comprobante Des…" at bounding box center [449, 222] width 623 height 86
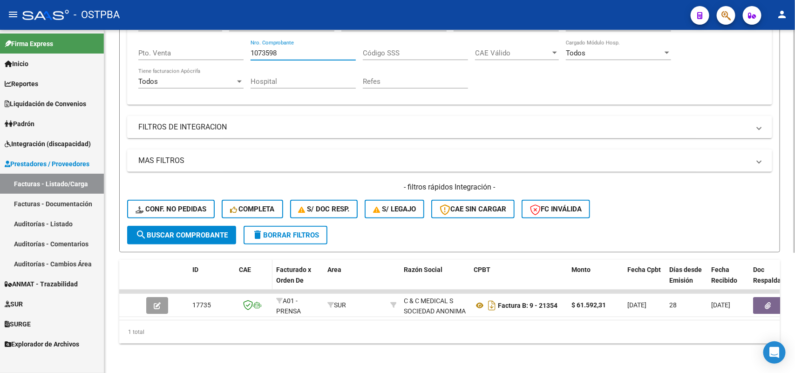
scroll to position [184, 0]
type input "1073598"
click at [192, 231] on span "search Buscar Comprobante" at bounding box center [182, 235] width 92 height 8
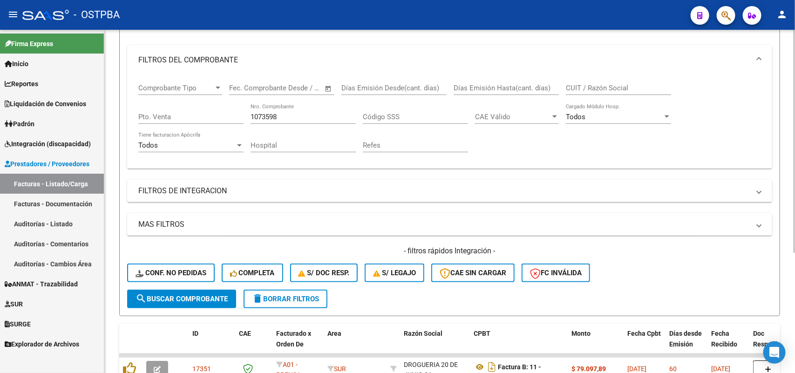
scroll to position [0, 0]
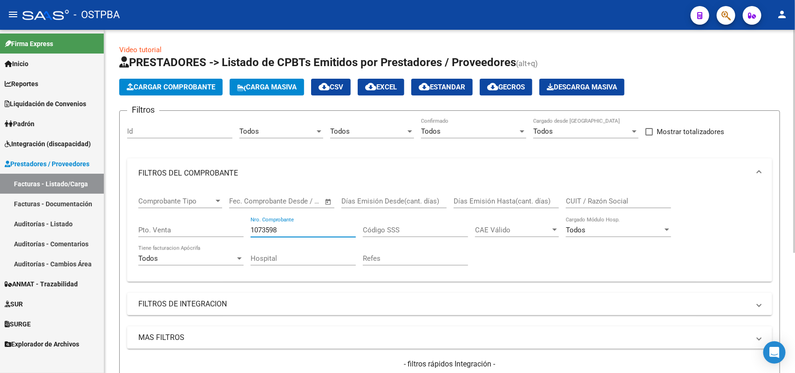
drag, startPoint x: 280, startPoint y: 227, endPoint x: 208, endPoint y: 233, distance: 72.4
click at [208, 233] on div "Comprobante Tipo Comprobante Tipo Fecha inicio – Fecha fin Fec. Comprobante Des…" at bounding box center [449, 231] width 623 height 86
type input "1073598"
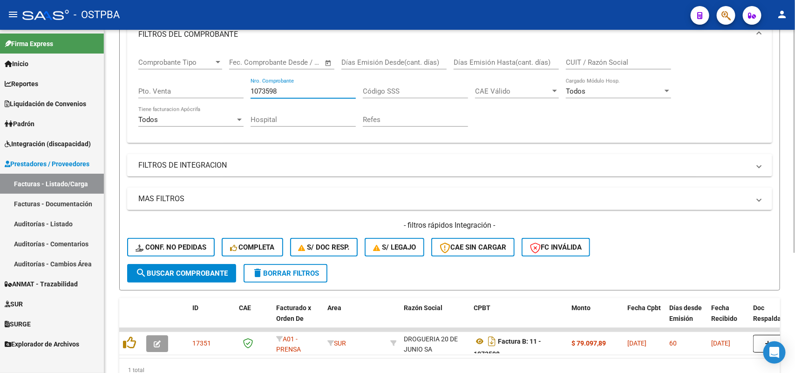
scroll to position [175, 0]
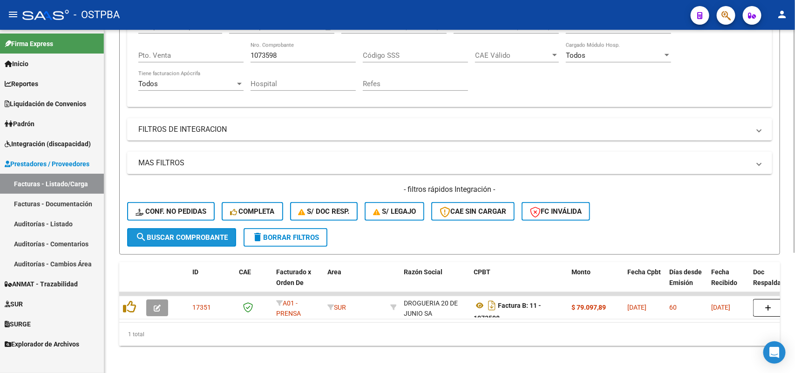
click at [206, 235] on span "search Buscar Comprobante" at bounding box center [182, 237] width 92 height 8
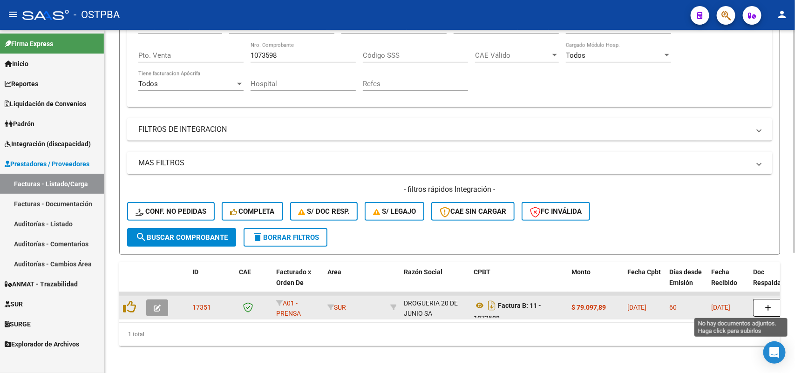
click at [766, 305] on icon "button" at bounding box center [768, 308] width 7 height 7
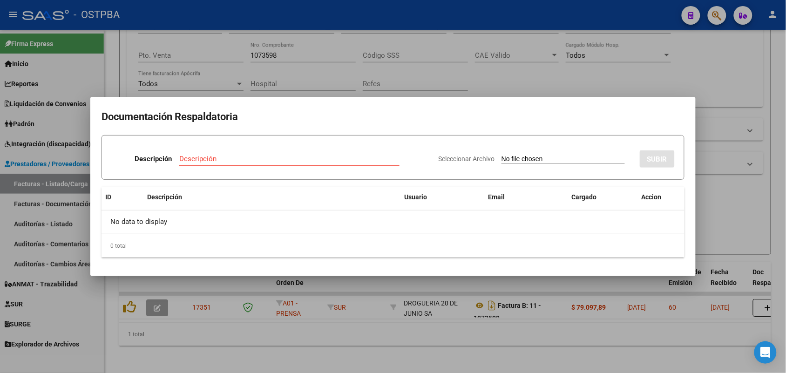
click at [476, 303] on div at bounding box center [393, 186] width 786 height 373
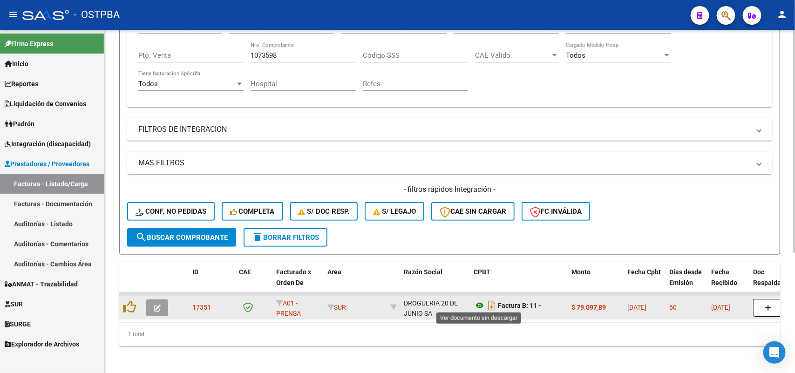
click at [481, 303] on icon at bounding box center [480, 305] width 12 height 11
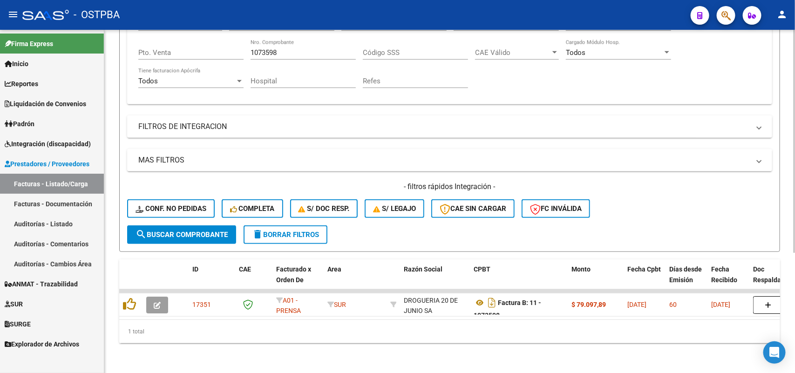
scroll to position [68, 0]
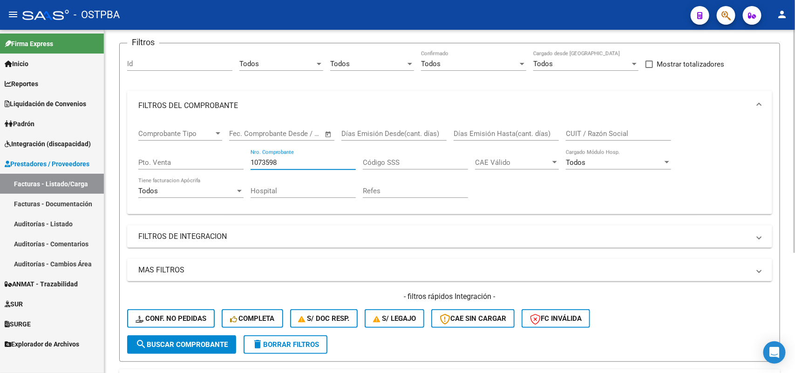
drag, startPoint x: 278, startPoint y: 161, endPoint x: 206, endPoint y: 164, distance: 71.8
click at [206, 164] on div "Comprobante Tipo Comprobante Tipo Fecha inicio – Fecha fin Fec. Comprobante Des…" at bounding box center [449, 164] width 623 height 86
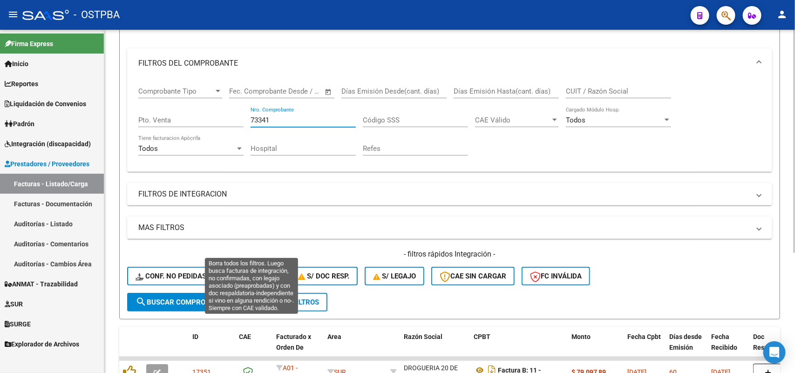
scroll to position [184, 0]
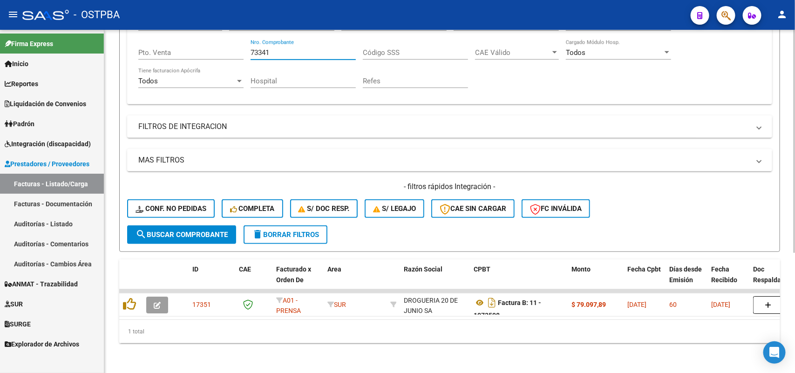
type input "73341"
click at [199, 231] on button "search Buscar Comprobante" at bounding box center [181, 234] width 109 height 19
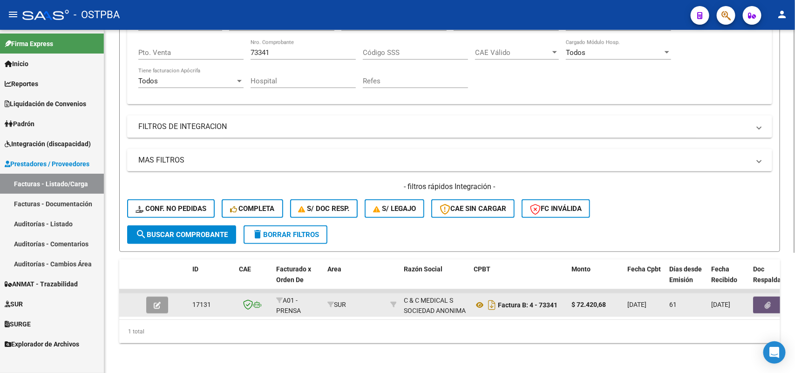
click at [765, 302] on icon "button" at bounding box center [768, 305] width 6 height 7
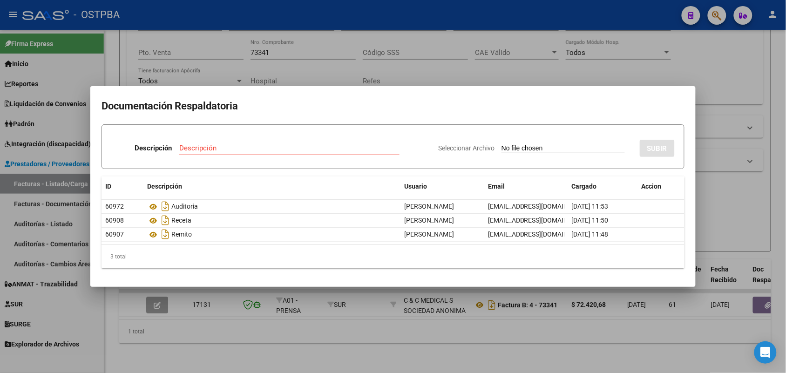
click at [278, 312] on div at bounding box center [393, 186] width 786 height 373
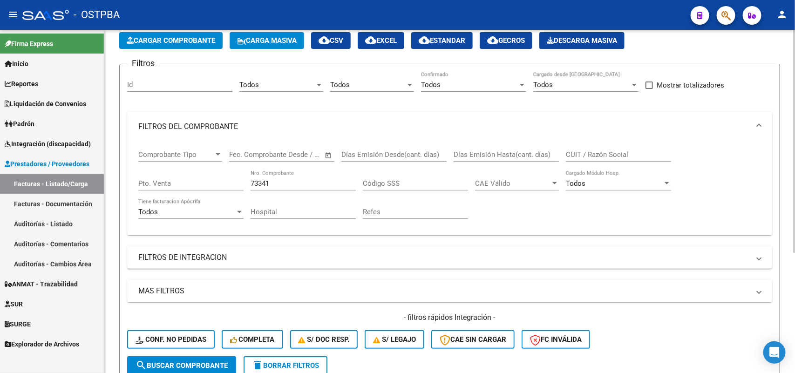
scroll to position [0, 0]
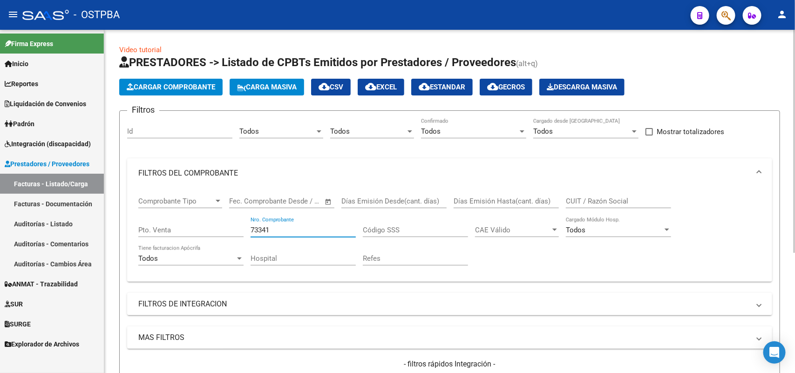
drag, startPoint x: 271, startPoint y: 230, endPoint x: 222, endPoint y: 226, distance: 49.5
click at [222, 226] on div "Comprobante Tipo Comprobante Tipo Fecha inicio – Fecha fin Fec. Comprobante Des…" at bounding box center [449, 231] width 623 height 86
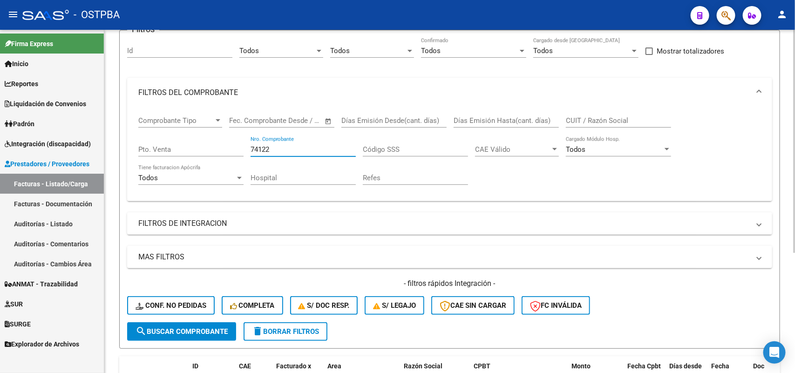
scroll to position [184, 0]
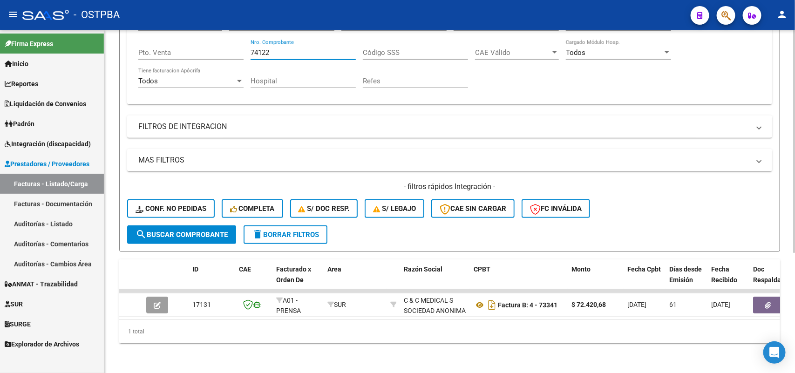
type input "74122"
click at [203, 225] on button "search Buscar Comprobante" at bounding box center [181, 234] width 109 height 19
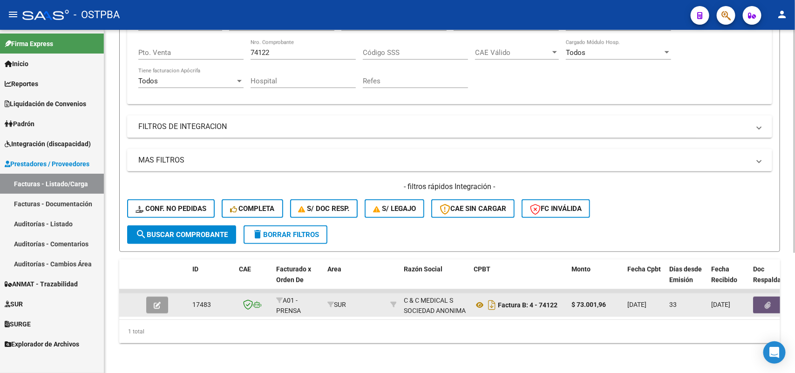
click at [767, 302] on icon "button" at bounding box center [768, 305] width 6 height 7
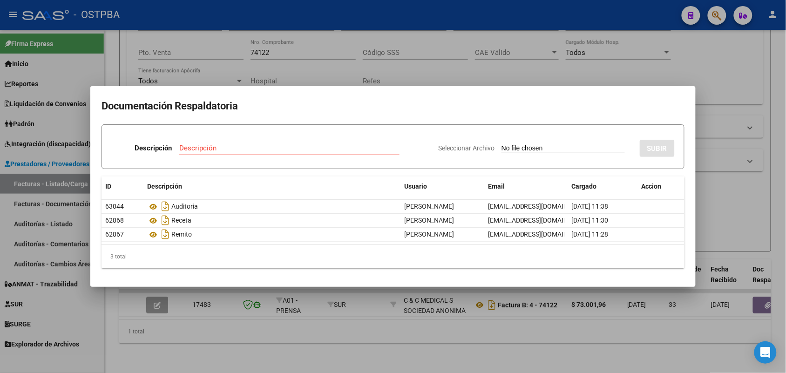
click at [374, 309] on div at bounding box center [393, 186] width 786 height 373
